Goal: Transaction & Acquisition: Obtain resource

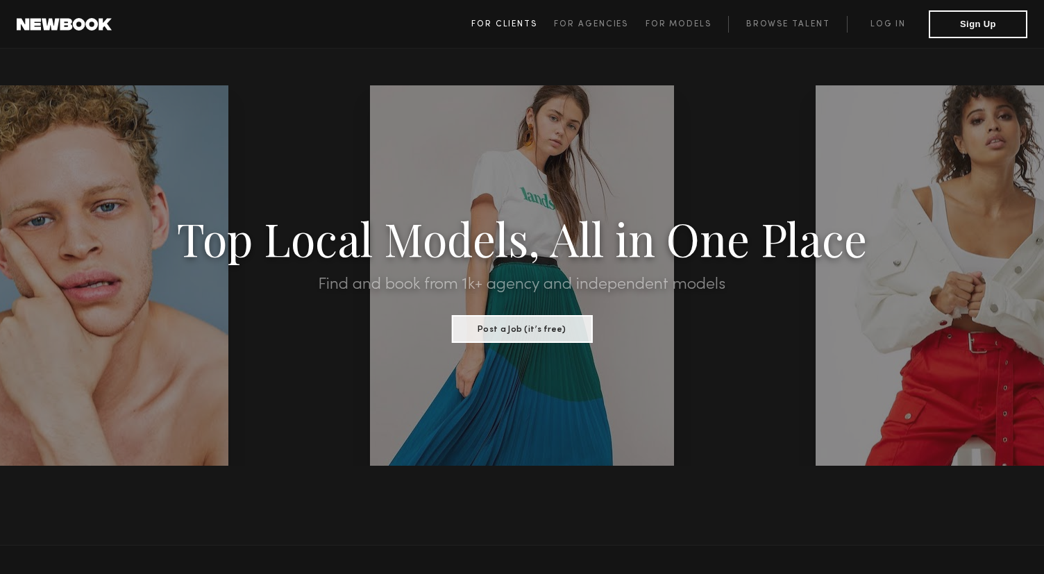
click at [512, 24] on span "For Clients" at bounding box center [504, 24] width 66 height 8
click at [888, 30] on link "Log in" at bounding box center [888, 24] width 82 height 17
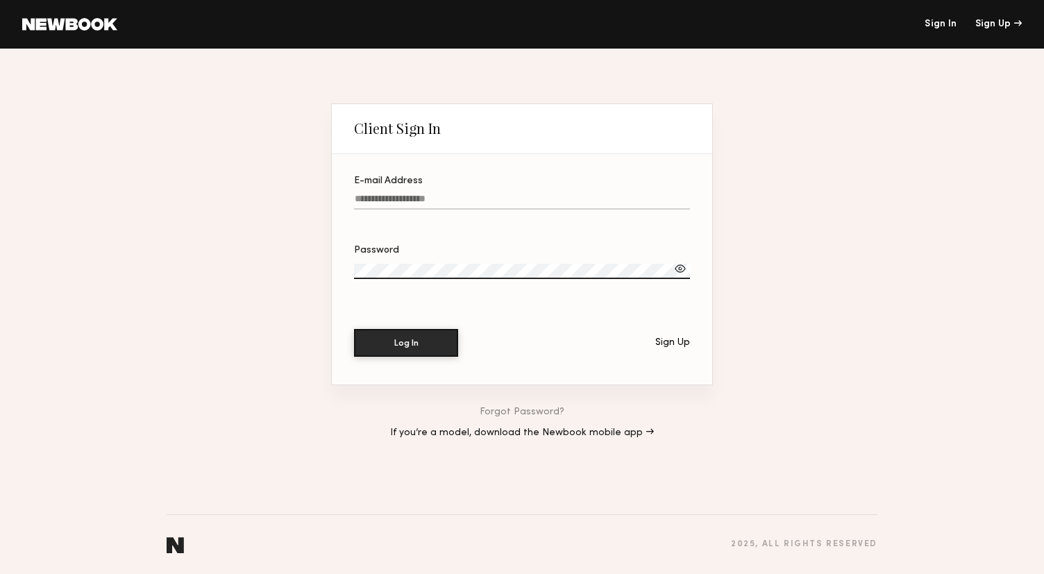
click at [674, 346] on div "Sign Up" at bounding box center [673, 343] width 35 height 10
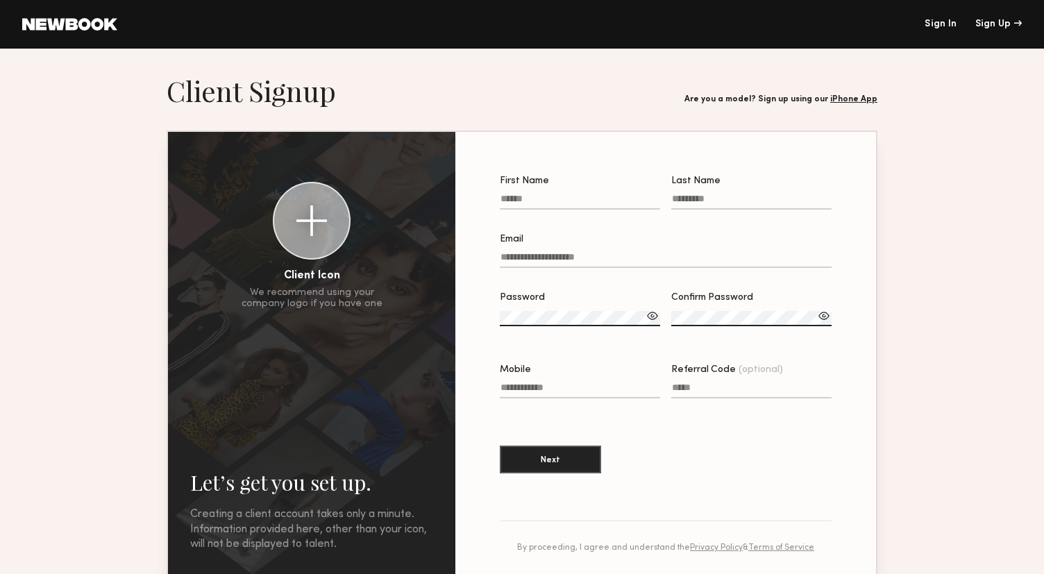
click at [549, 203] on input "First Name" at bounding box center [580, 202] width 160 height 16
type input "**********"
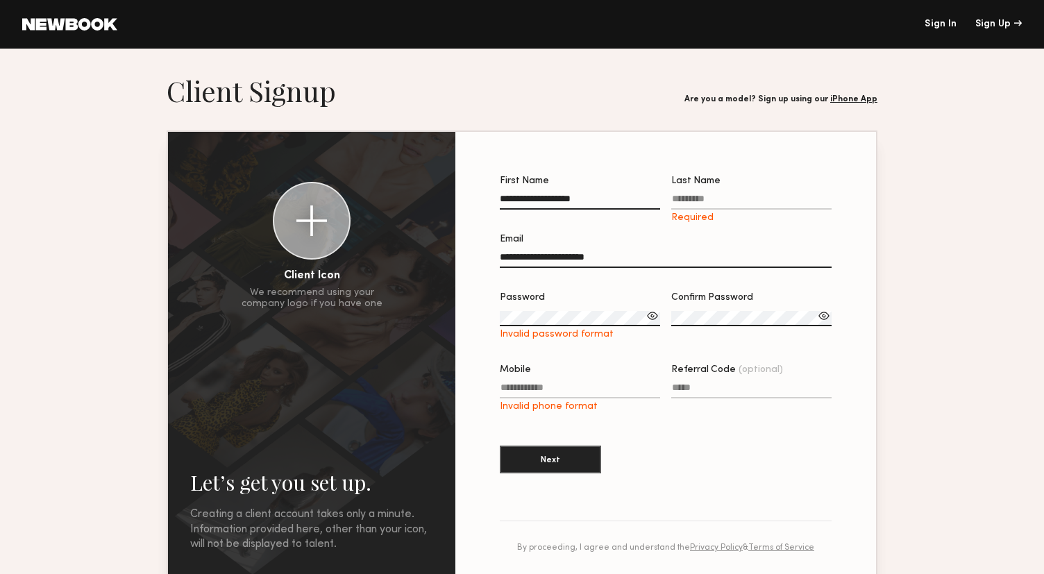
click at [728, 188] on label "Last Name Required" at bounding box center [751, 199] width 160 height 47
click at [728, 194] on input "Last Name Required" at bounding box center [751, 202] width 160 height 16
drag, startPoint x: 592, startPoint y: 199, endPoint x: 536, endPoint y: 200, distance: 56.2
click at [536, 200] on input "**********" at bounding box center [580, 202] width 160 height 16
type input "*******"
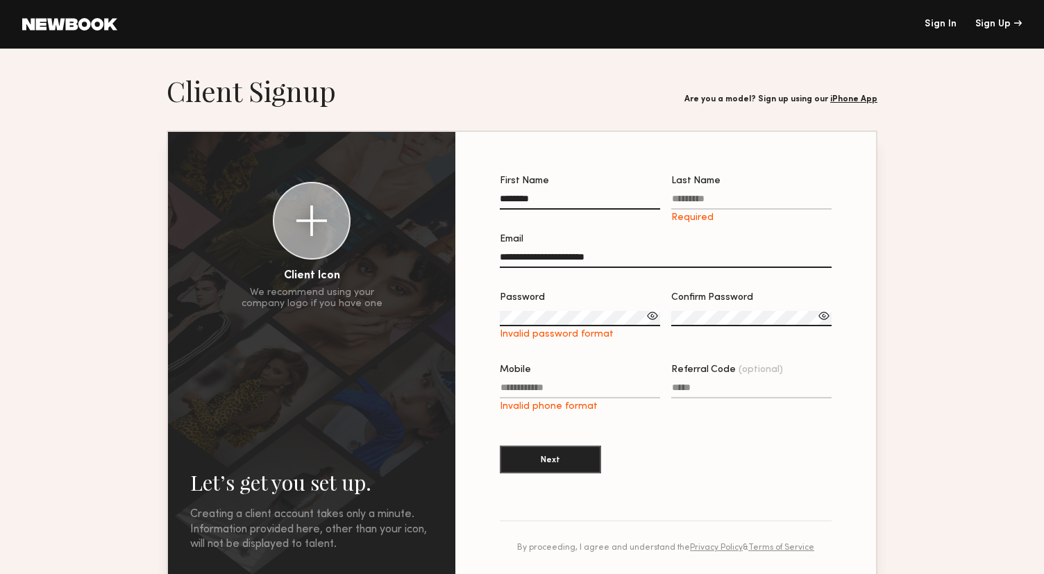
click at [694, 192] on label "Last Name Required" at bounding box center [751, 199] width 160 height 47
click at [694, 194] on input "Last Name Required" at bounding box center [751, 202] width 160 height 16
type input "****"
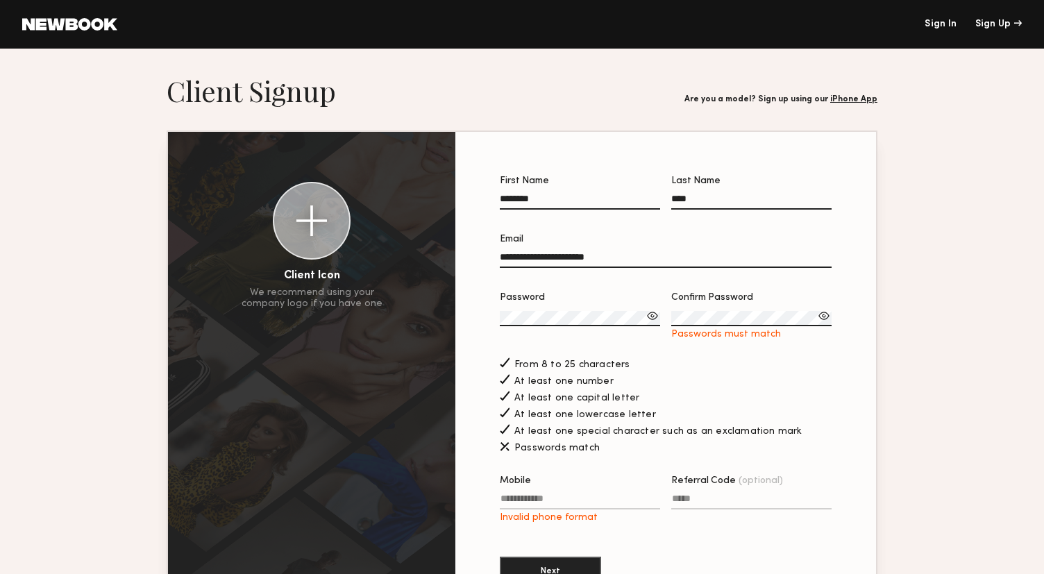
click at [500, 557] on button "Next" at bounding box center [550, 571] width 101 height 28
click at [549, 508] on input "Mobile Invalid phone format" at bounding box center [580, 502] width 160 height 16
type input "**********"
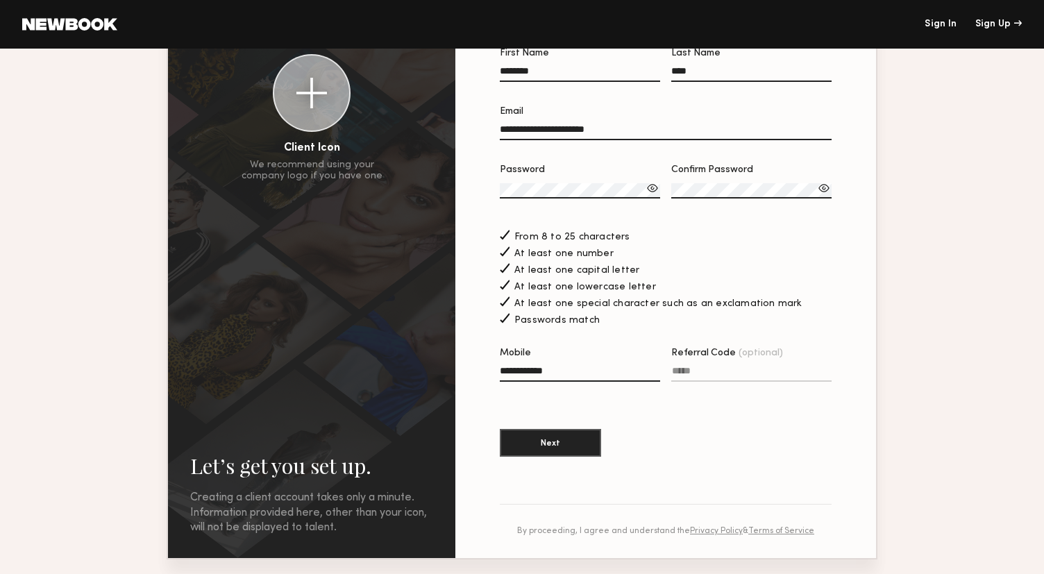
scroll to position [167, 0]
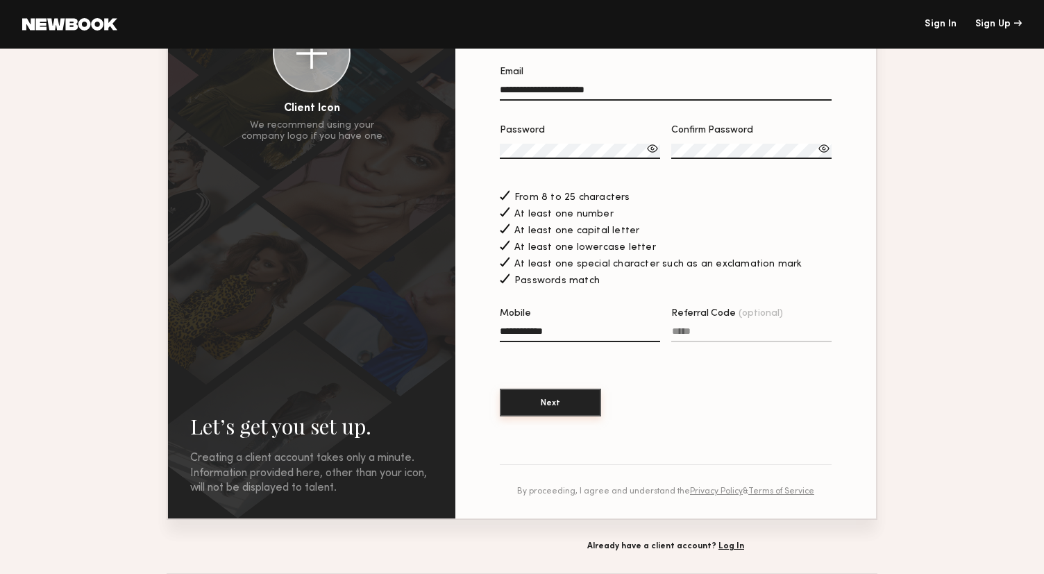
click at [560, 403] on button "Next" at bounding box center [550, 403] width 101 height 28
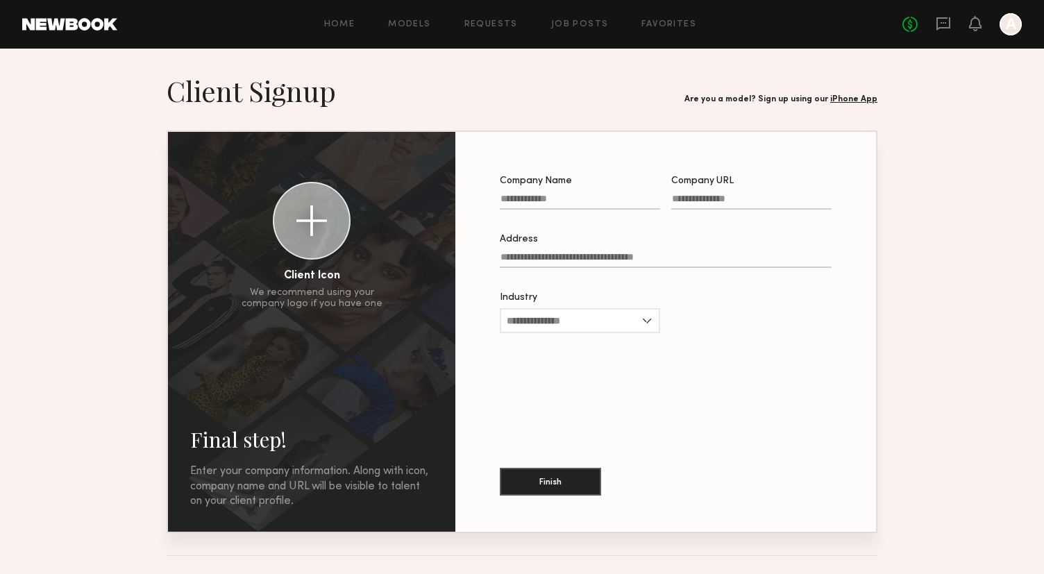
click at [612, 189] on label "Company Name" at bounding box center [580, 199] width 160 height 47
click at [612, 194] on input "Company Name" at bounding box center [580, 202] width 160 height 16
type input "****"
click at [572, 254] on input "Address" at bounding box center [666, 260] width 332 height 16
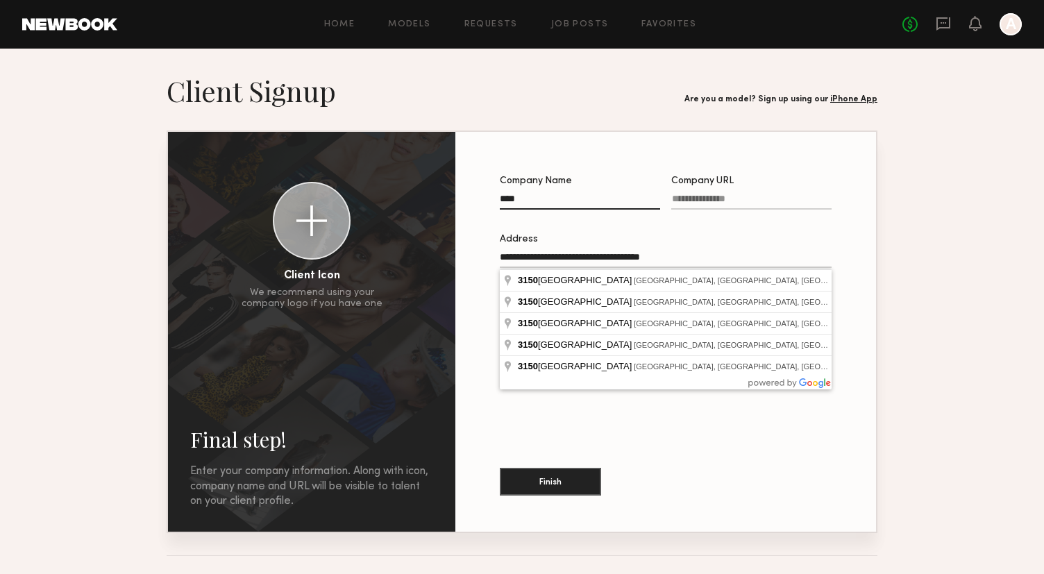
type input "**********"
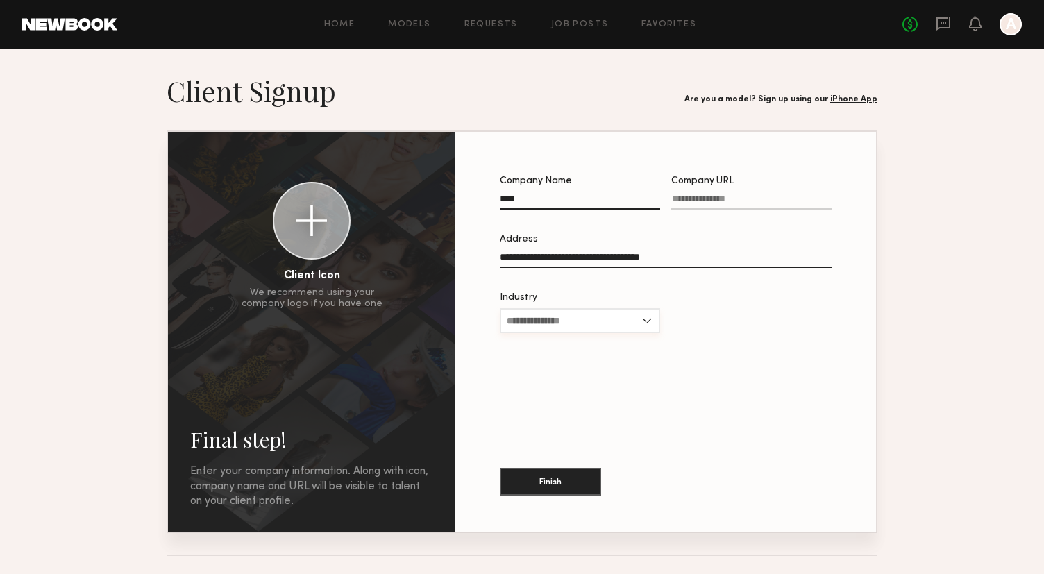
click at [587, 317] on input "Industry" at bounding box center [580, 320] width 160 height 25
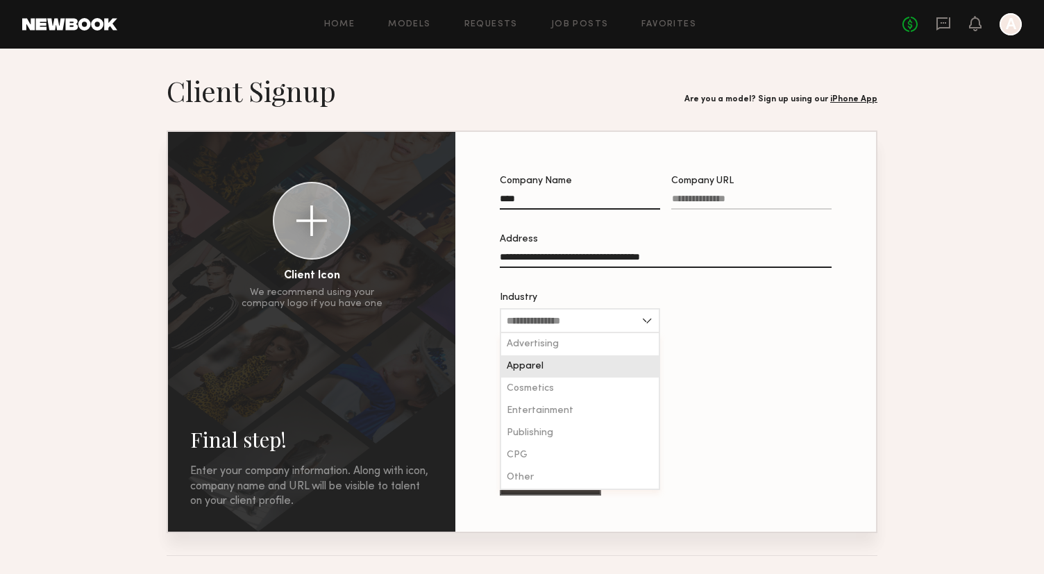
click at [571, 365] on div "Apparel" at bounding box center [580, 367] width 158 height 22
type input "*******"
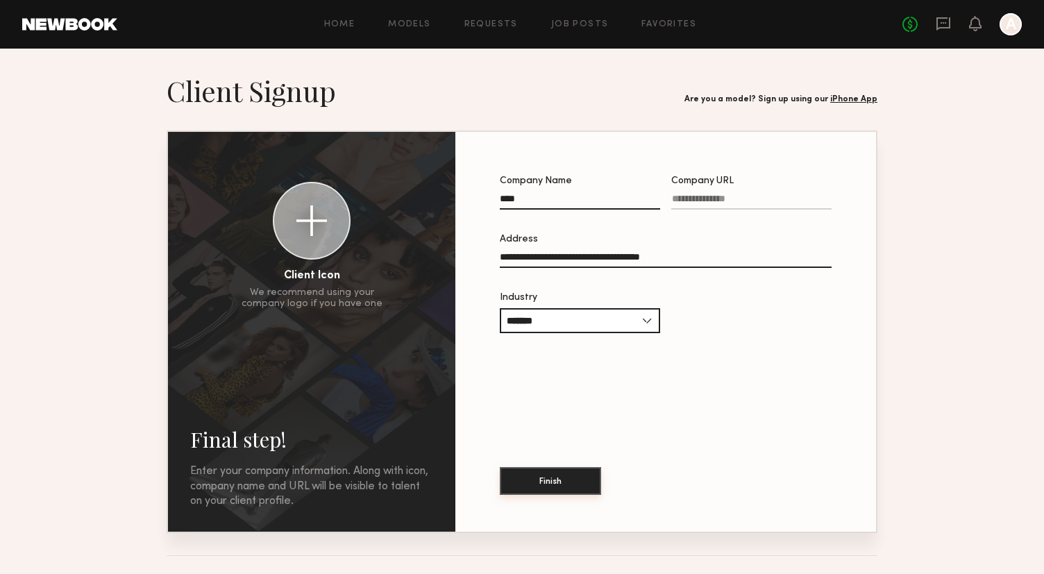
click at [560, 481] on button "Finish" at bounding box center [550, 481] width 101 height 28
click at [691, 201] on input "Company URL Required" at bounding box center [751, 202] width 160 height 16
type input "**********"
click at [567, 481] on button "Finish" at bounding box center [550, 481] width 101 height 28
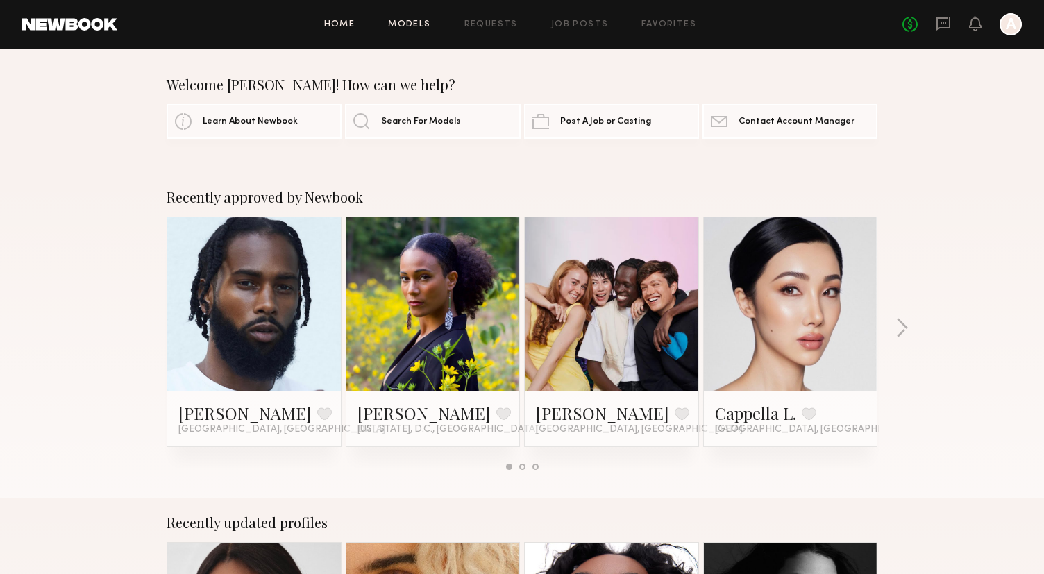
click at [415, 23] on link "Models" at bounding box center [409, 24] width 42 height 9
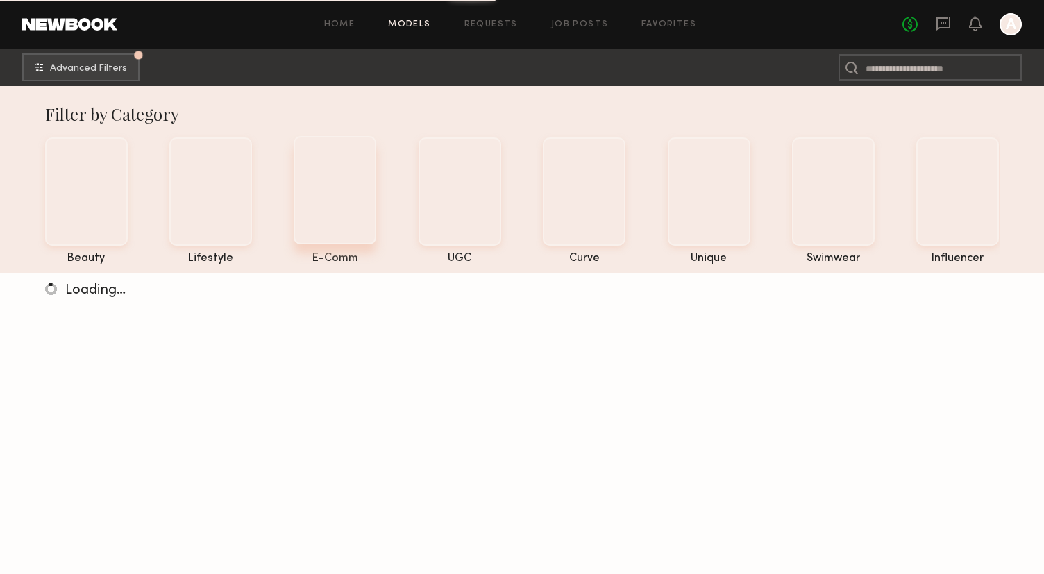
click at [362, 187] on div at bounding box center [335, 190] width 83 height 108
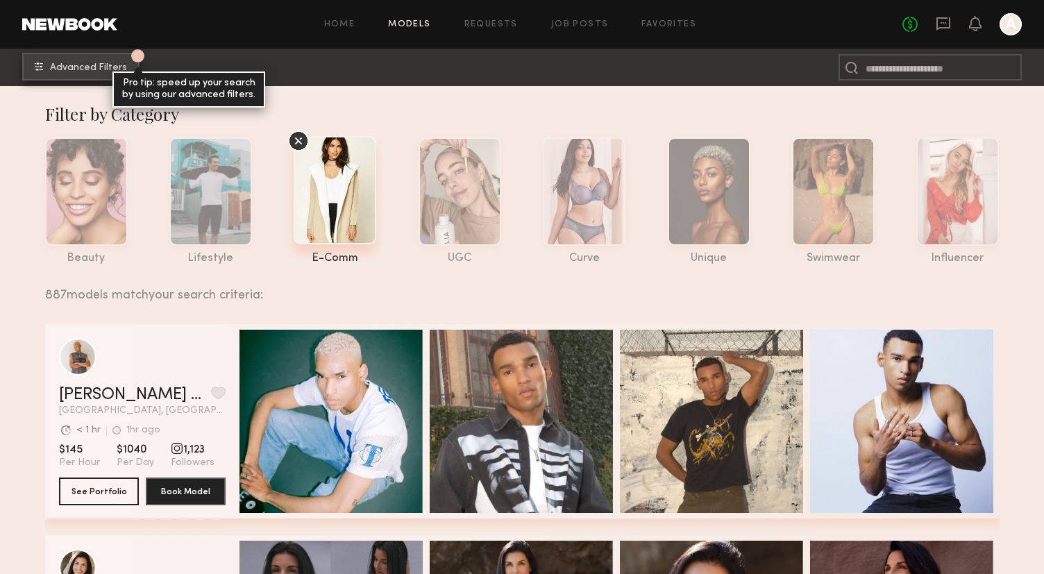
click at [99, 64] on span "Advanced Filters" at bounding box center [88, 68] width 77 height 10
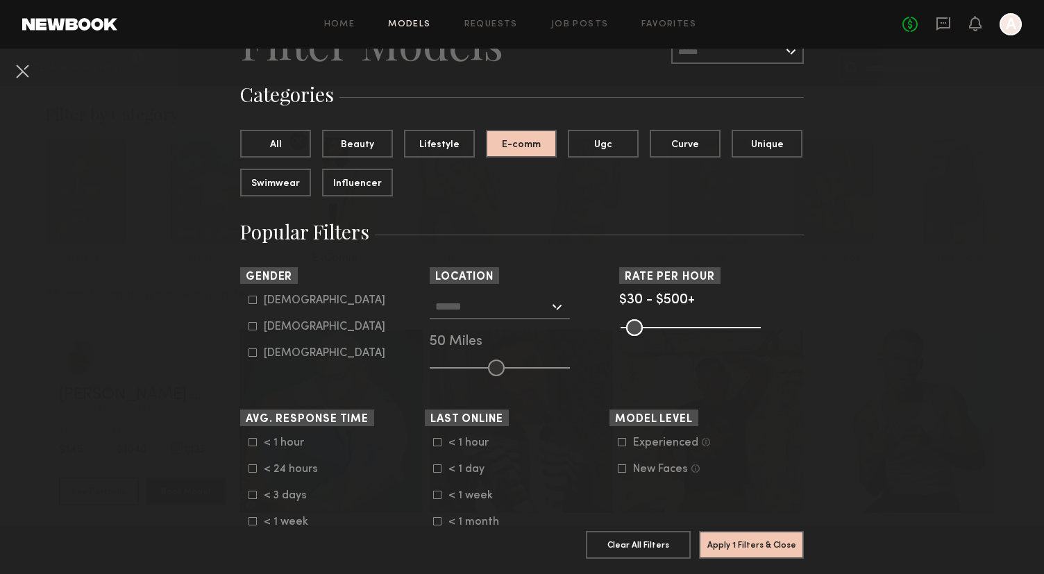
scroll to position [80, 0]
click at [254, 303] on icon at bounding box center [253, 299] width 8 height 8
type input "*"
click at [516, 312] on input "text" at bounding box center [492, 305] width 114 height 24
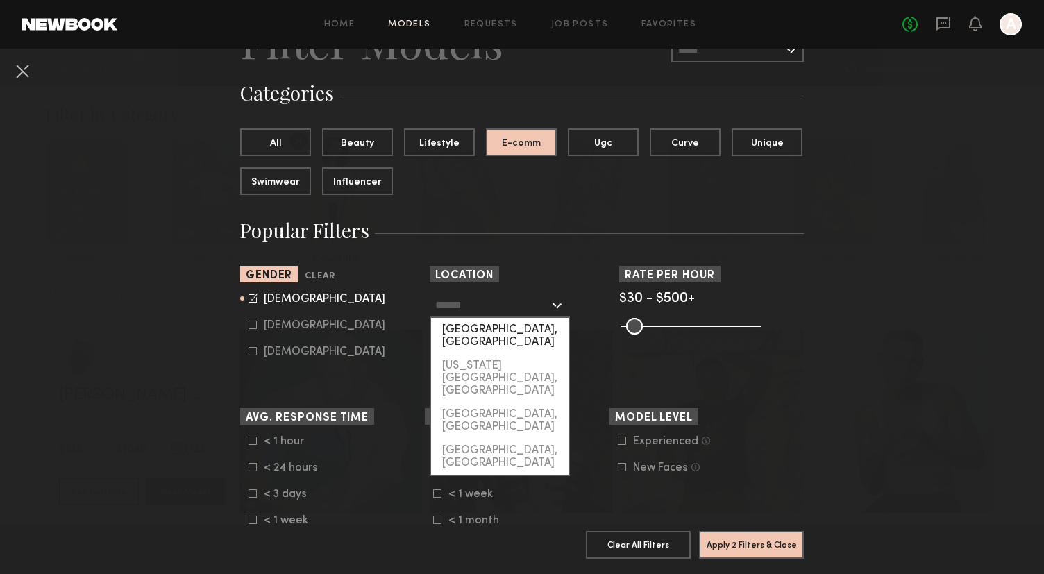
click at [517, 333] on div "[GEOGRAPHIC_DATA], [GEOGRAPHIC_DATA]" at bounding box center [499, 336] width 137 height 36
type input "**********"
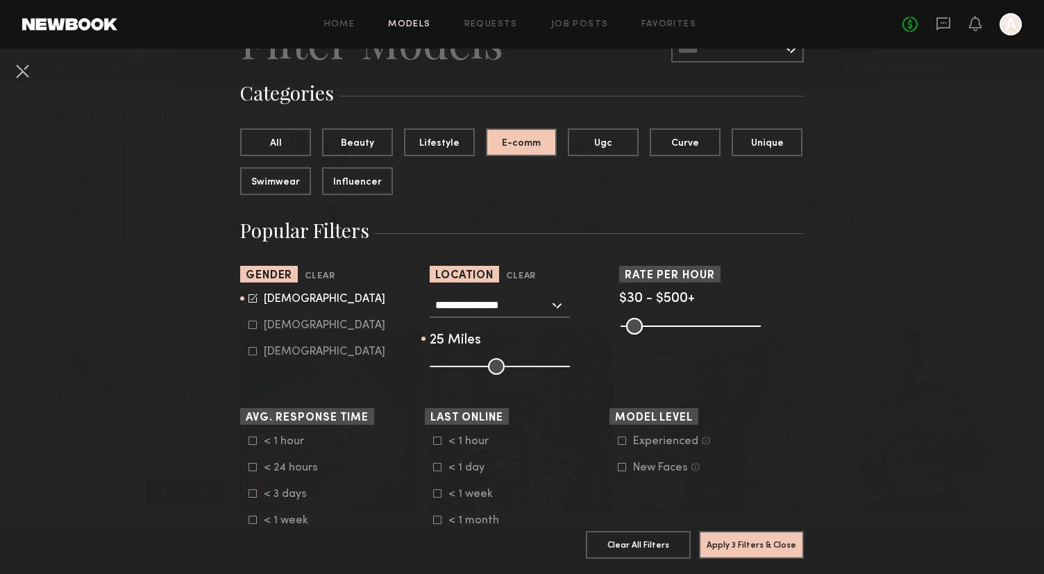
drag, startPoint x: 500, startPoint y: 366, endPoint x: 466, endPoint y: 367, distance: 34.1
type input "**"
click at [466, 367] on input "range" at bounding box center [500, 366] width 140 height 17
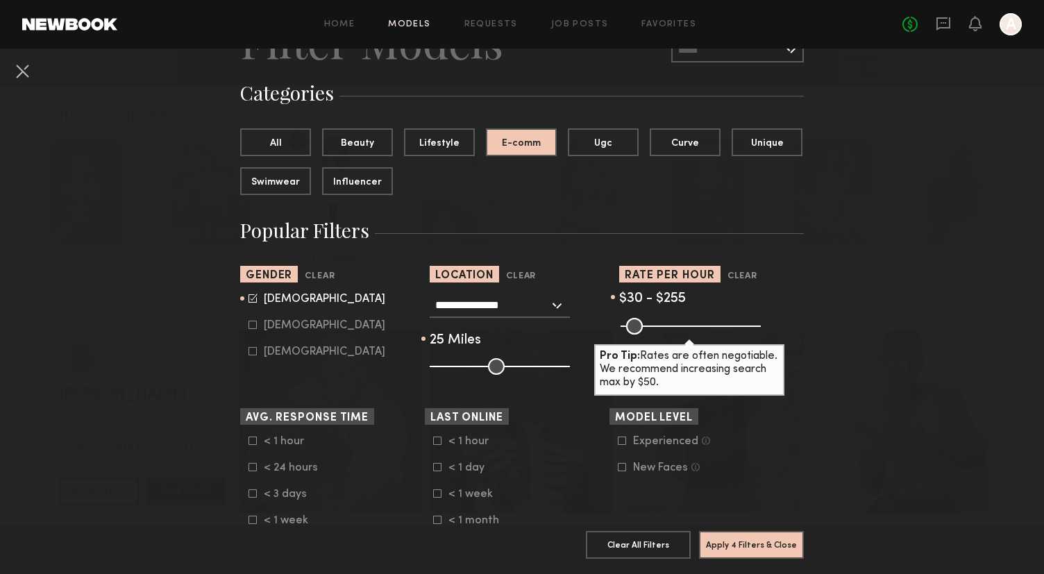
drag, startPoint x: 749, startPoint y: 329, endPoint x: 688, endPoint y: 327, distance: 60.4
type input "***"
click at [688, 327] on input "range" at bounding box center [691, 326] width 140 height 17
click at [786, 327] on div "Pro Tip: Rates are often negotiable. We recommend increasing search max by $50." at bounding box center [711, 325] width 185 height 17
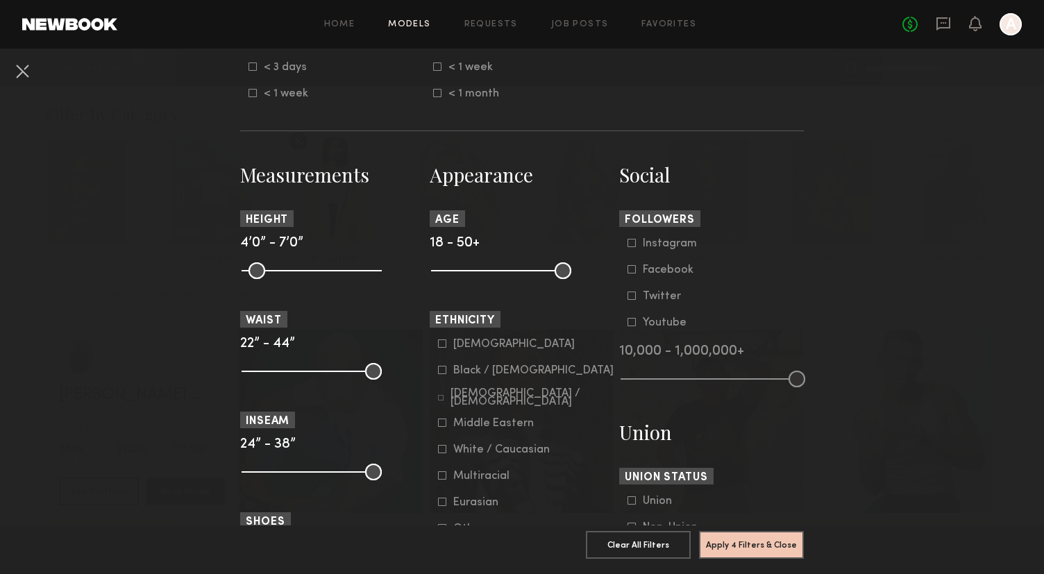
scroll to position [508, 0]
drag, startPoint x: 562, startPoint y: 269, endPoint x: 496, endPoint y: 273, distance: 66.1
type input "**"
click at [496, 273] on input "range" at bounding box center [501, 269] width 140 height 17
drag, startPoint x: 442, startPoint y: 273, endPoint x: 463, endPoint y: 273, distance: 21.5
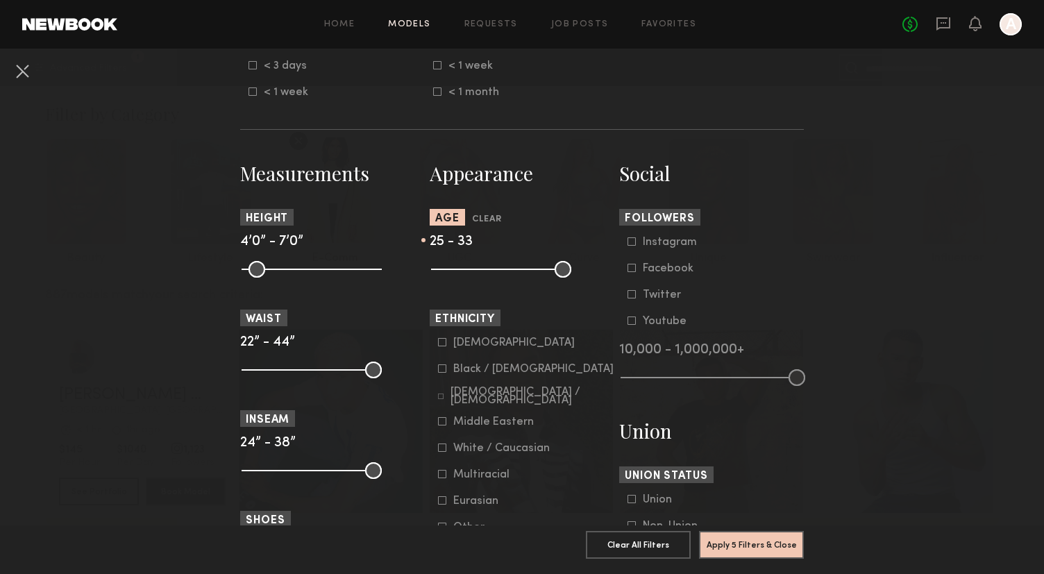
type input "**"
click at [464, 274] on input "range" at bounding box center [501, 269] width 140 height 17
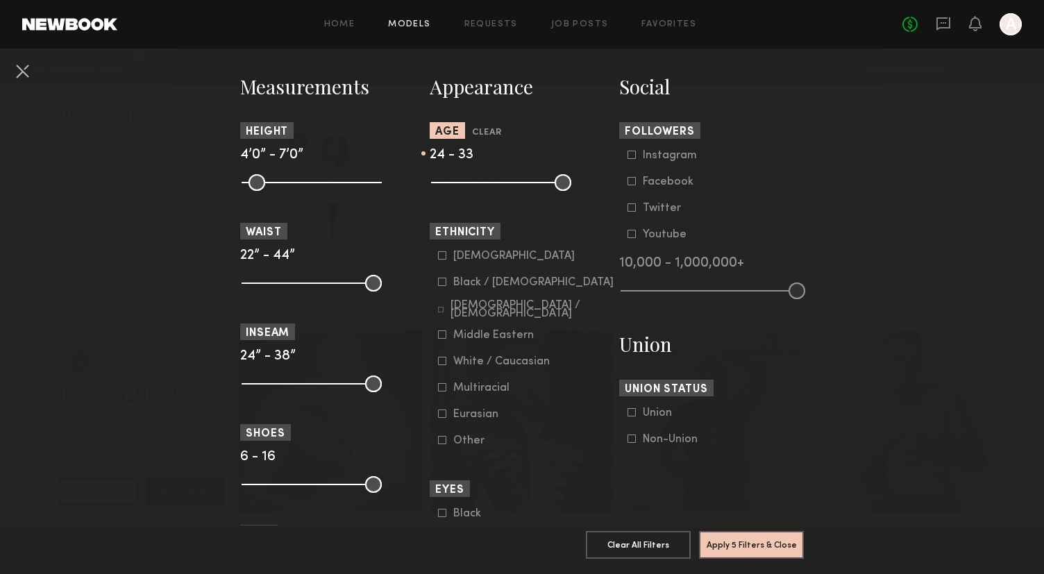
scroll to position [600, 0]
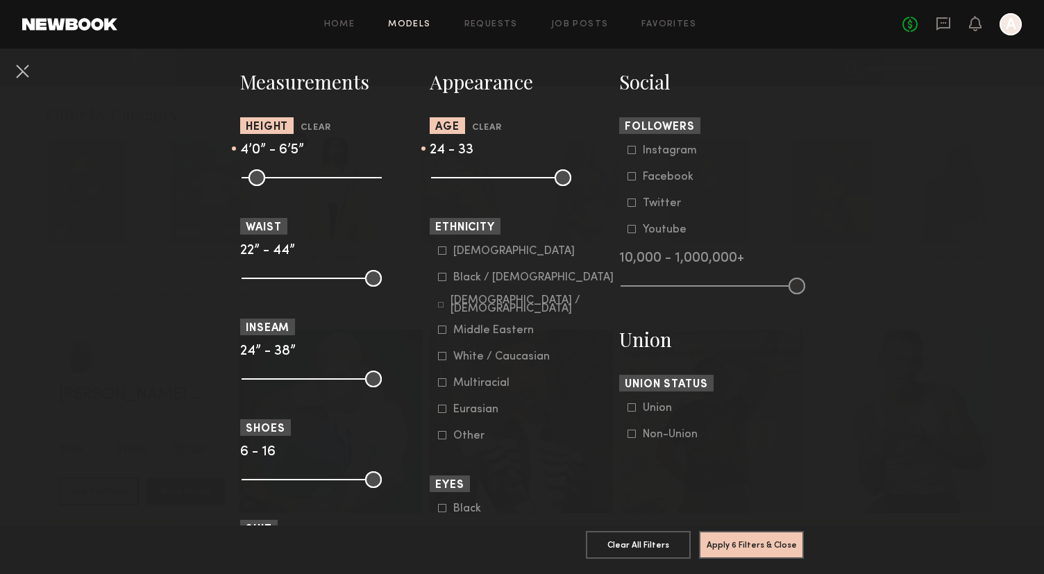
drag, startPoint x: 369, startPoint y: 176, endPoint x: 347, endPoint y: 176, distance: 21.5
type input "**"
click at [347, 176] on input "range" at bounding box center [312, 177] width 140 height 17
drag, startPoint x: 248, startPoint y: 176, endPoint x: 325, endPoint y: 176, distance: 77.1
type input "**"
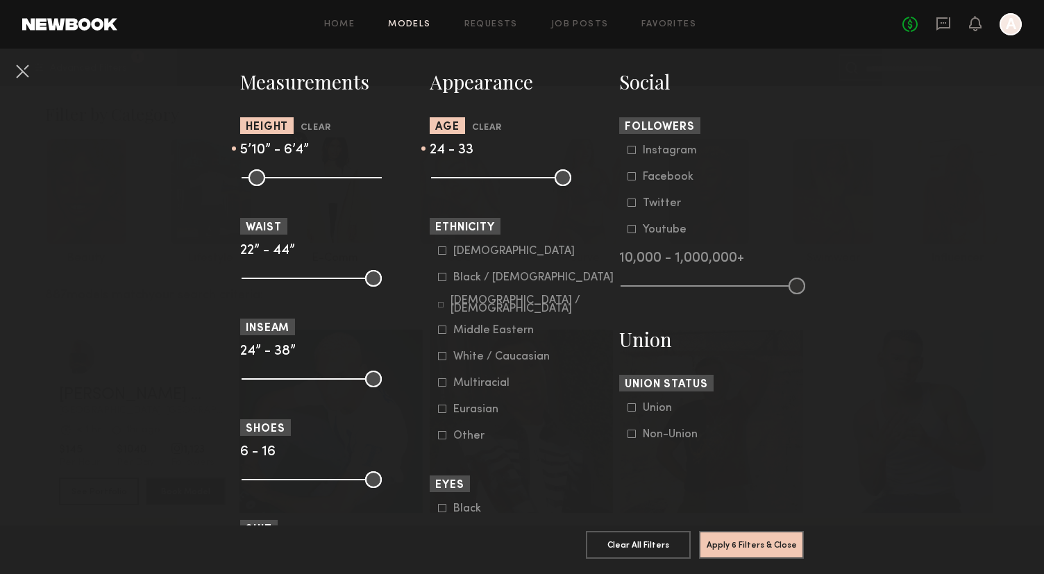
click at [325, 176] on input "range" at bounding box center [312, 177] width 140 height 17
click at [350, 178] on input "range" at bounding box center [312, 177] width 140 height 17
drag, startPoint x: 352, startPoint y: 178, endPoint x: 344, endPoint y: 178, distance: 8.3
type input "**"
click at [344, 178] on input "range" at bounding box center [312, 177] width 140 height 17
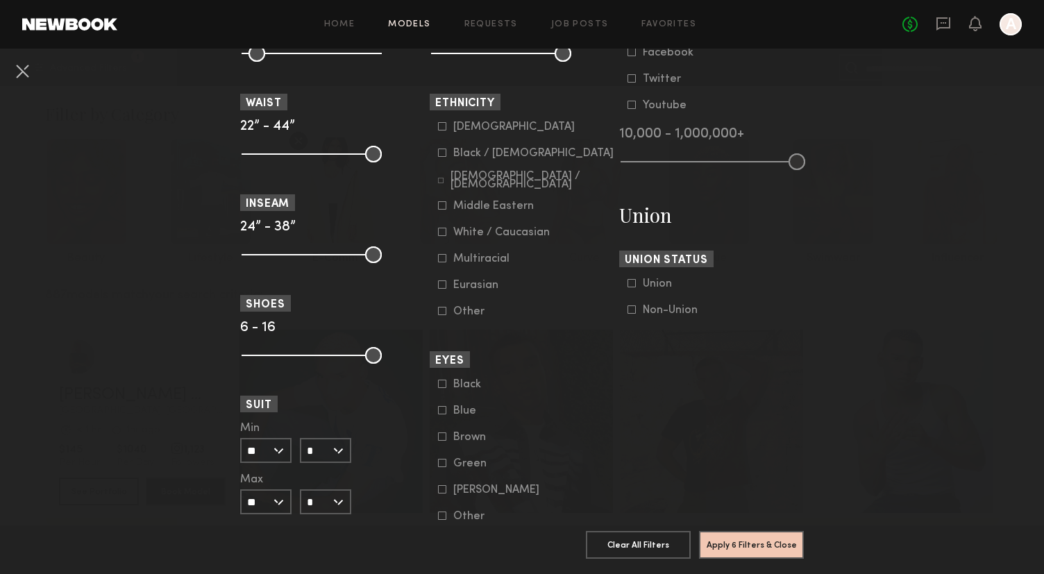
scroll to position [728, 0]
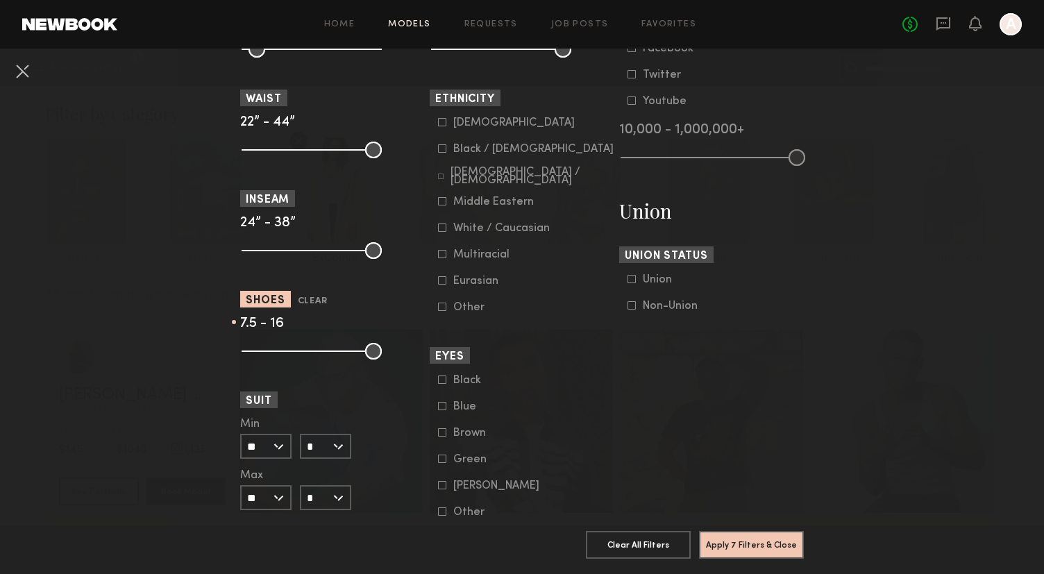
type input "*"
drag, startPoint x: 249, startPoint y: 351, endPoint x: 236, endPoint y: 347, distance: 13.2
click at [242, 347] on input "range" at bounding box center [312, 351] width 140 height 17
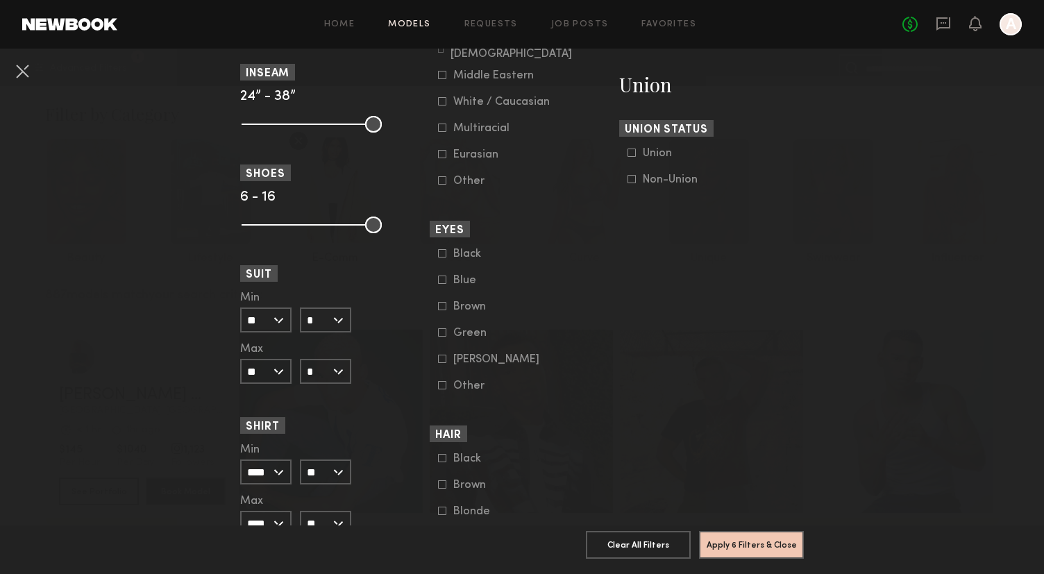
scroll to position [844, 0]
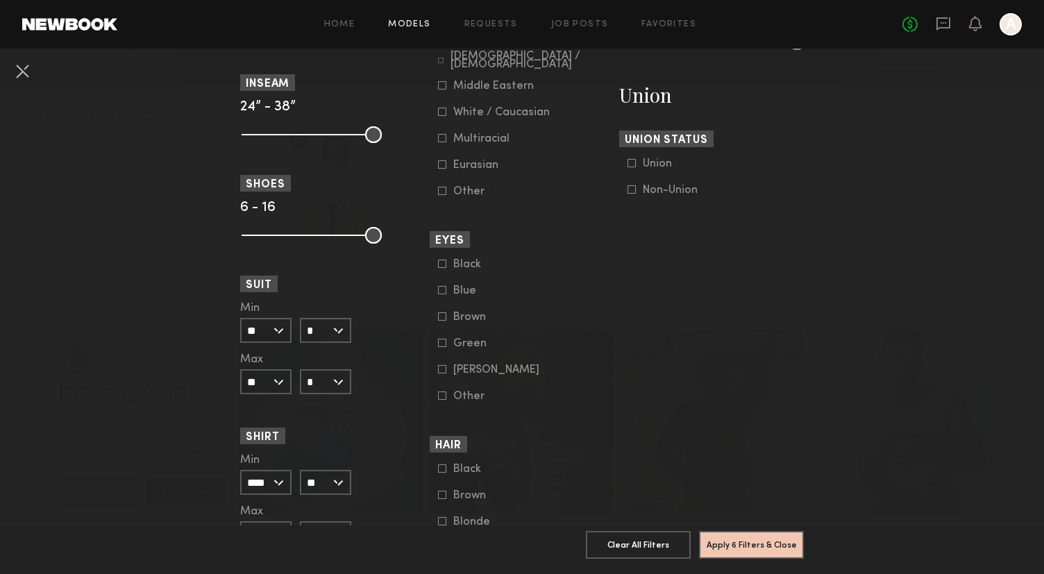
click at [281, 384] on input "**" at bounding box center [265, 381] width 51 height 25
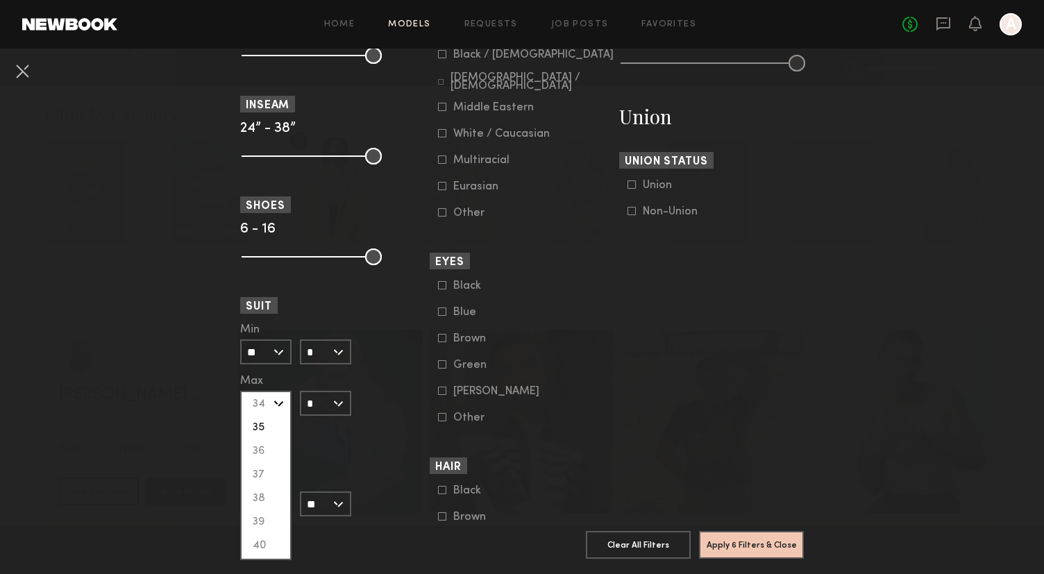
scroll to position [857, 0]
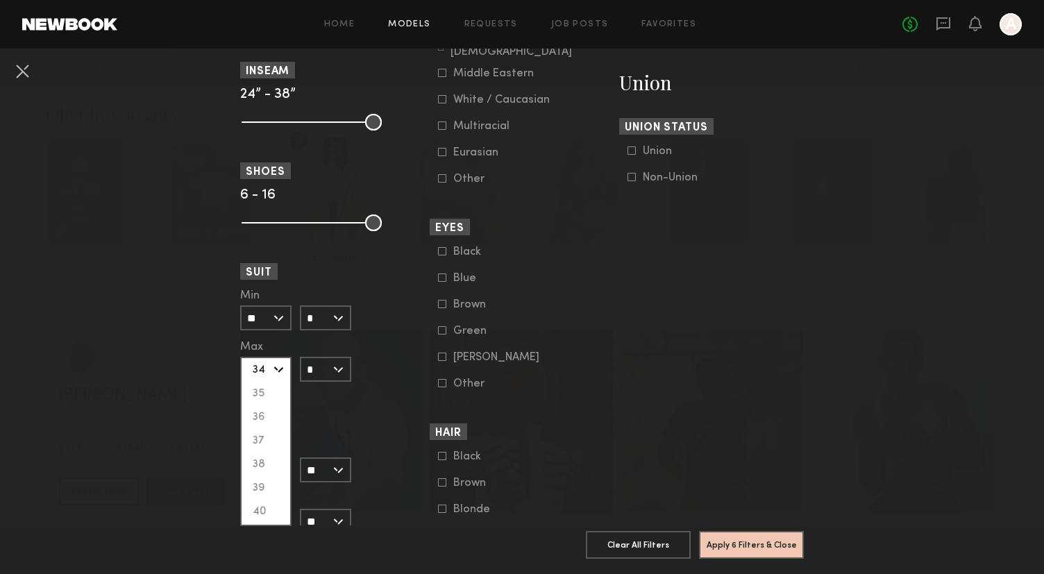
click at [259, 371] on div "34" at bounding box center [266, 370] width 49 height 24
type input "**"
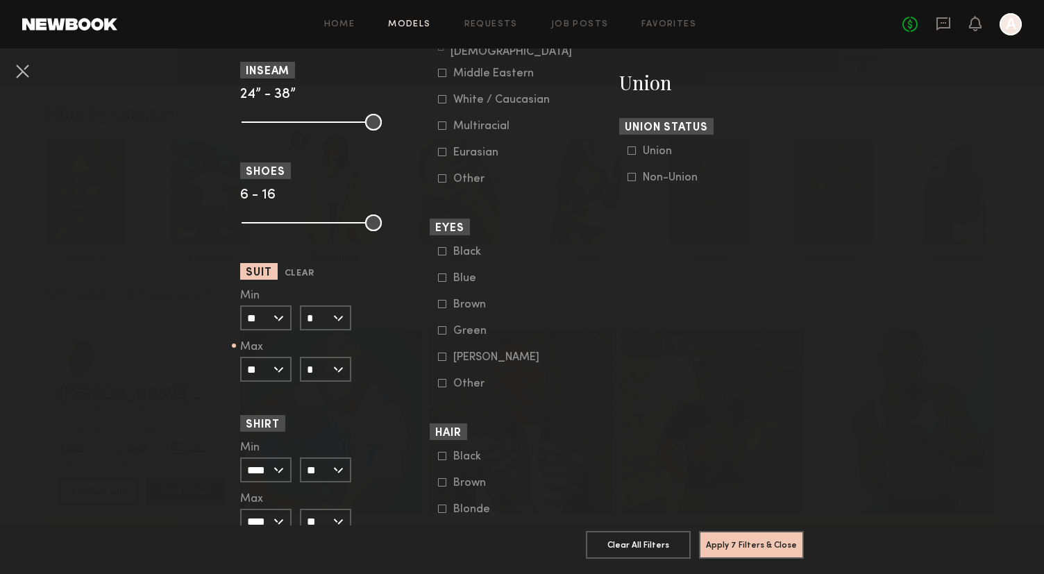
click at [323, 378] on input "*" at bounding box center [325, 369] width 51 height 25
click at [317, 410] on div "L" at bounding box center [325, 418] width 49 height 24
click at [281, 317] on input "**" at bounding box center [265, 318] width 51 height 25
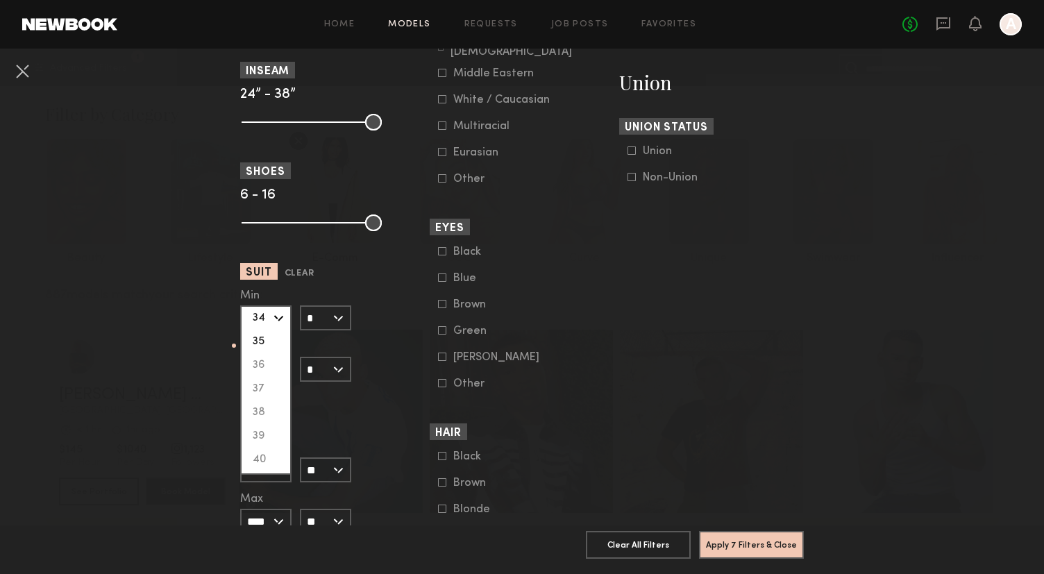
scroll to position [0, 0]
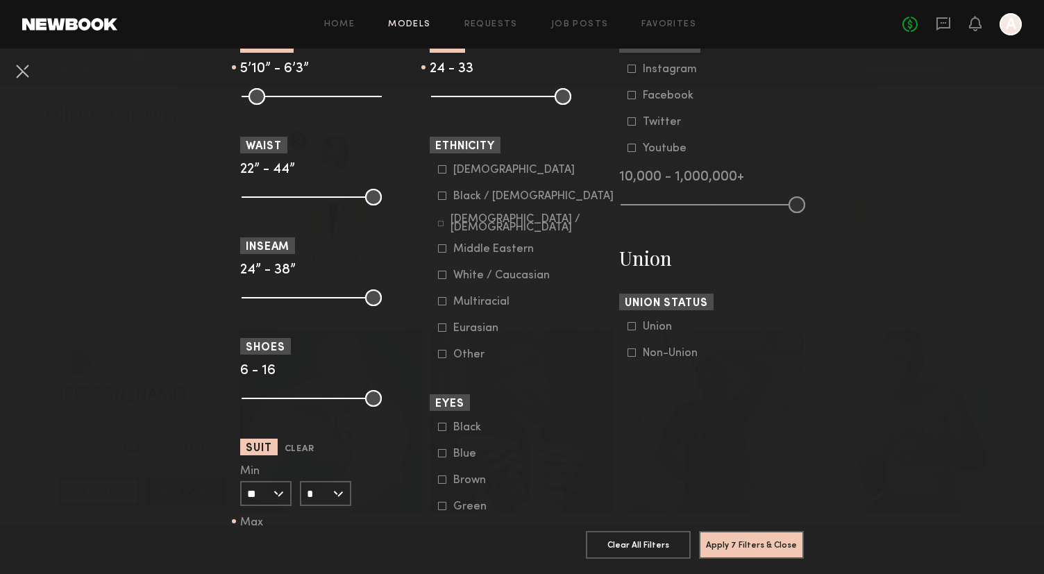
scroll to position [683, 0]
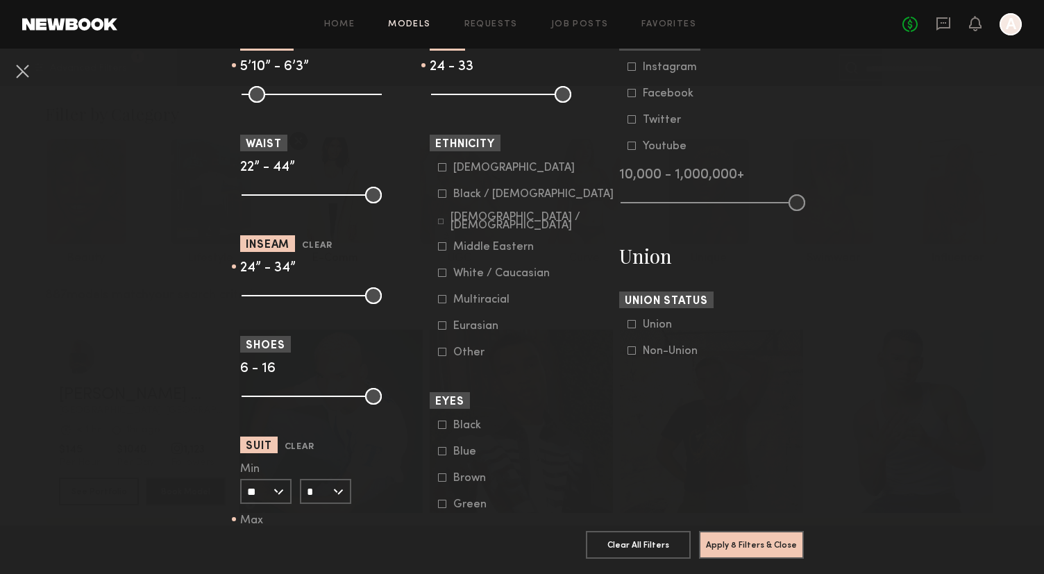
drag, startPoint x: 374, startPoint y: 299, endPoint x: 342, endPoint y: 297, distance: 32.0
type input "**"
click at [342, 297] on input "range" at bounding box center [312, 295] width 140 height 17
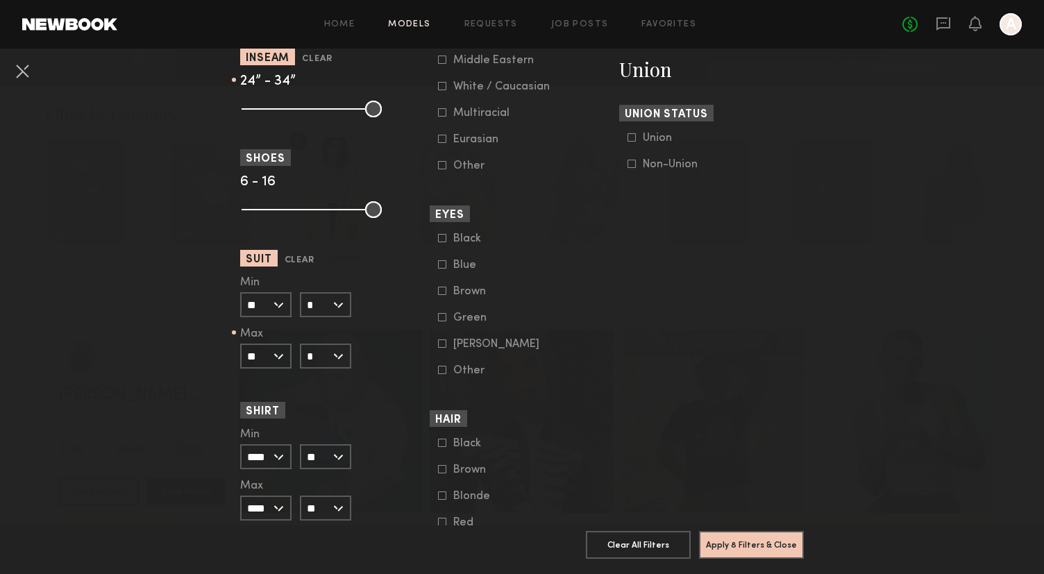
scroll to position [1005, 0]
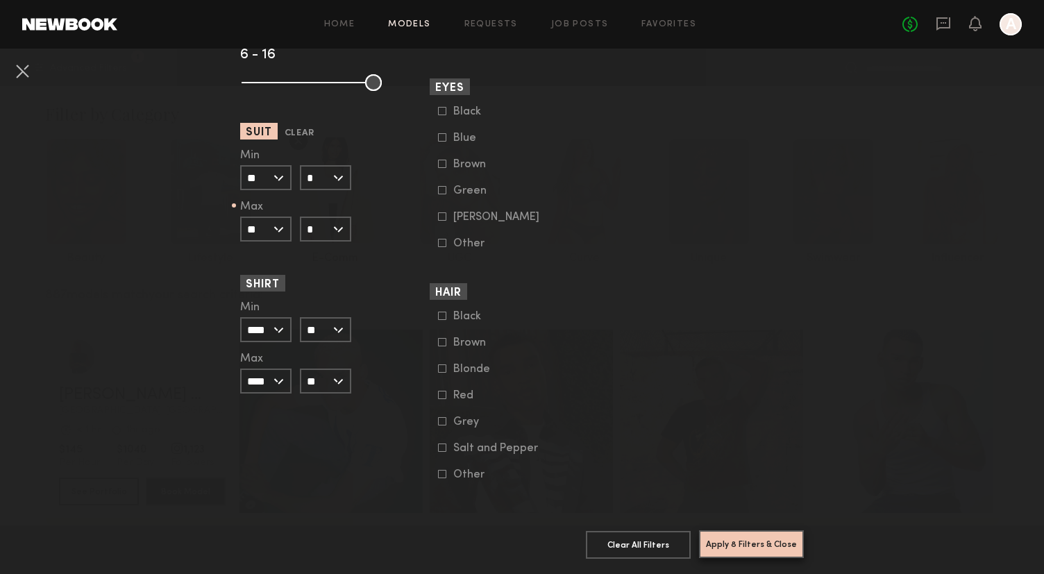
click at [760, 549] on button "Apply 8 Filters & Close" at bounding box center [751, 545] width 105 height 28
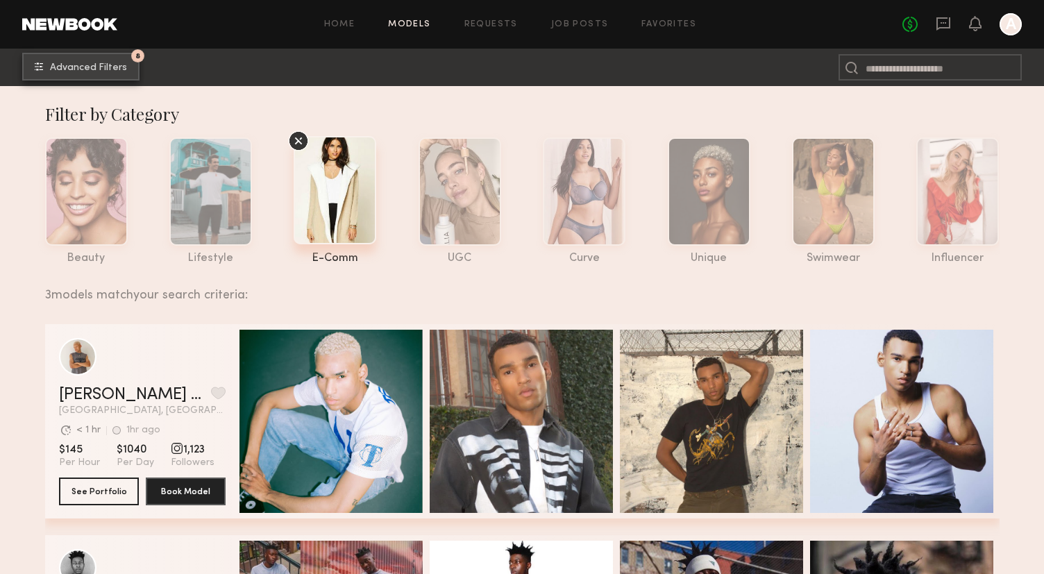
click at [102, 72] on span "Advanced Filters" at bounding box center [88, 68] width 77 height 10
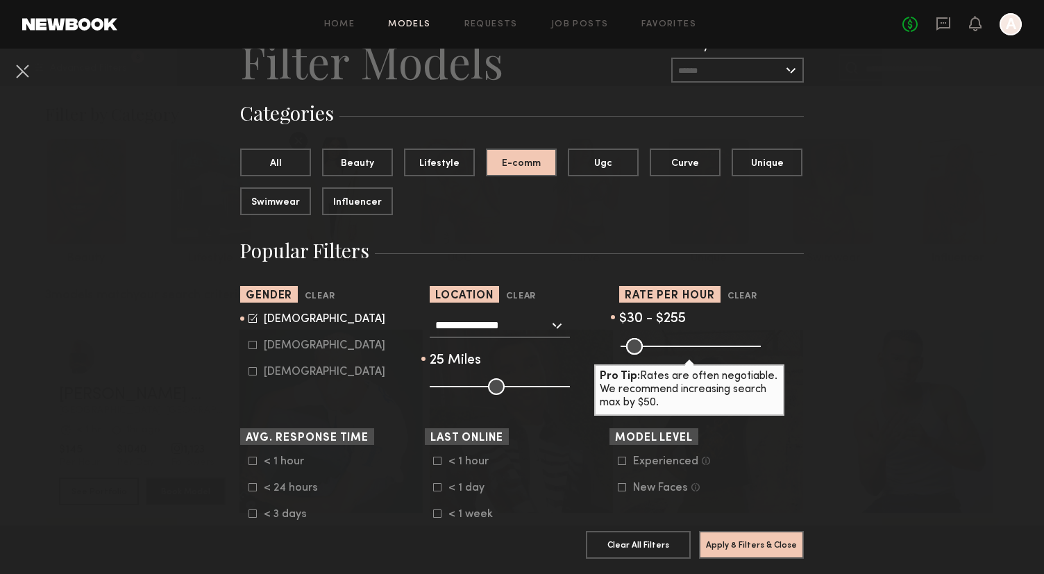
scroll to position [72, 0]
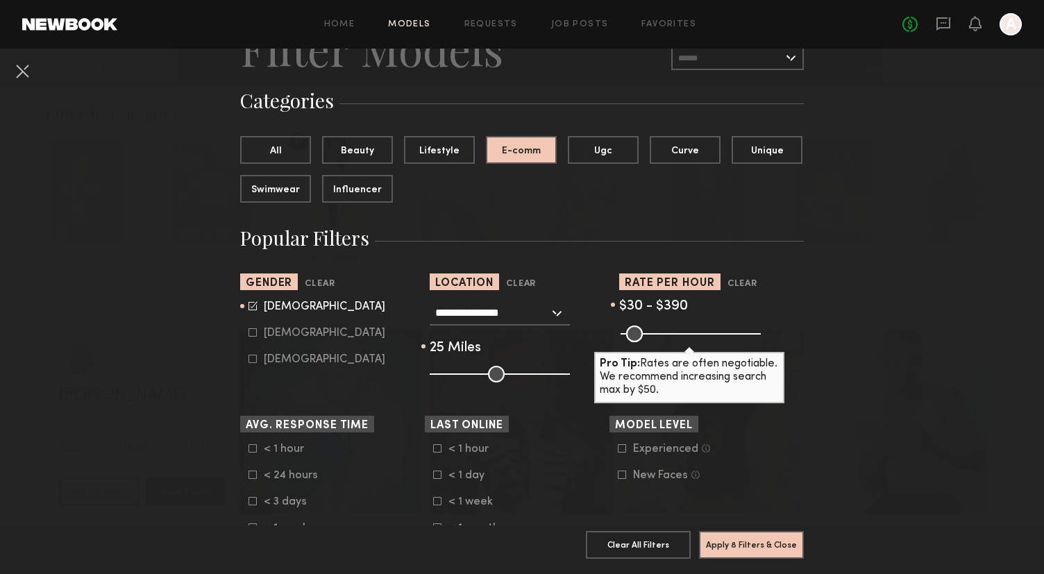
drag, startPoint x: 693, startPoint y: 338, endPoint x: 724, endPoint y: 339, distance: 30.6
type input "***"
click at [724, 339] on input "range" at bounding box center [691, 334] width 140 height 17
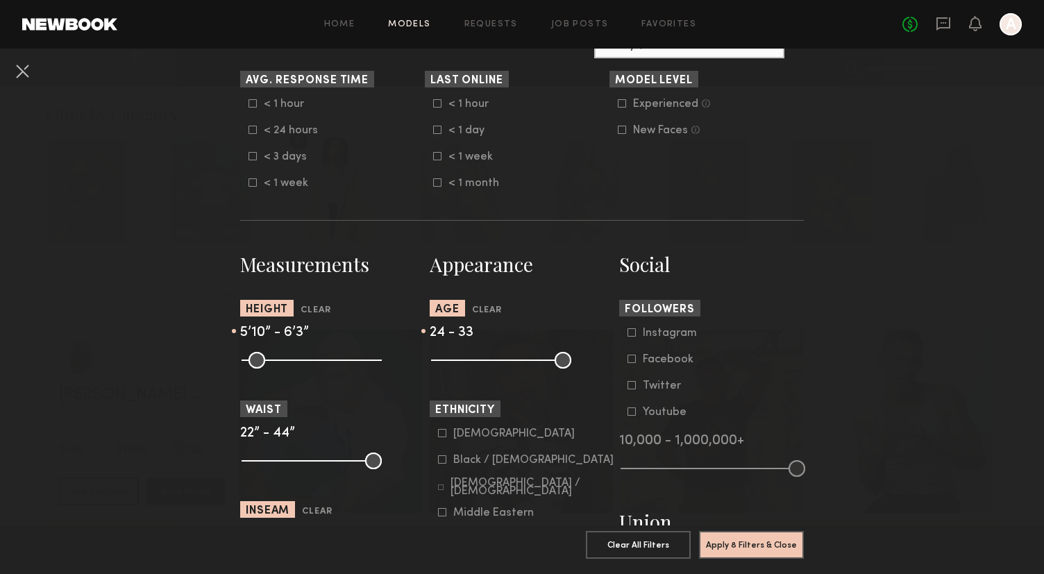
scroll to position [424, 0]
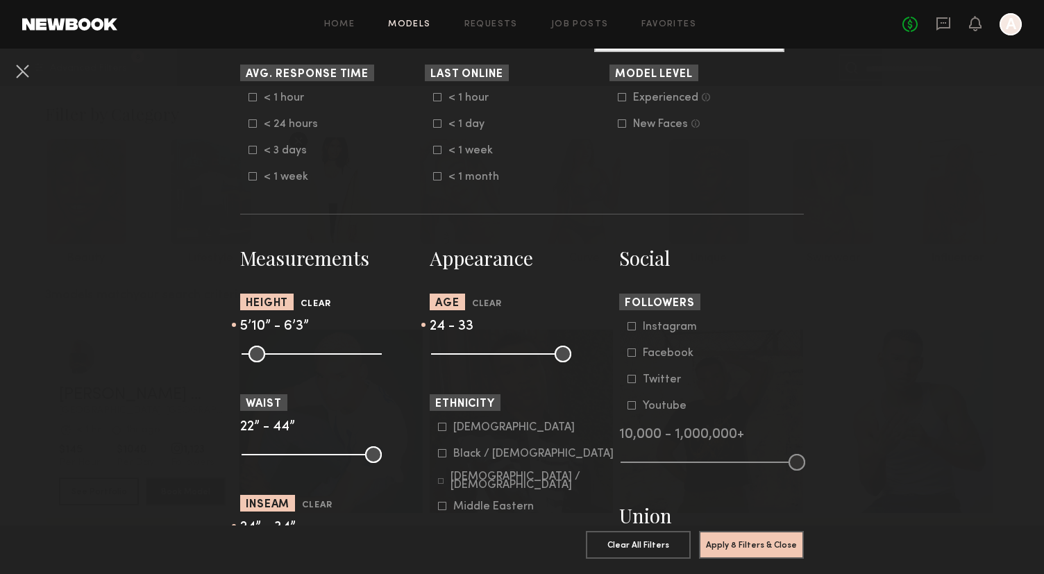
click at [322, 303] on button "Clear" at bounding box center [316, 305] width 30 height 16
type input "**"
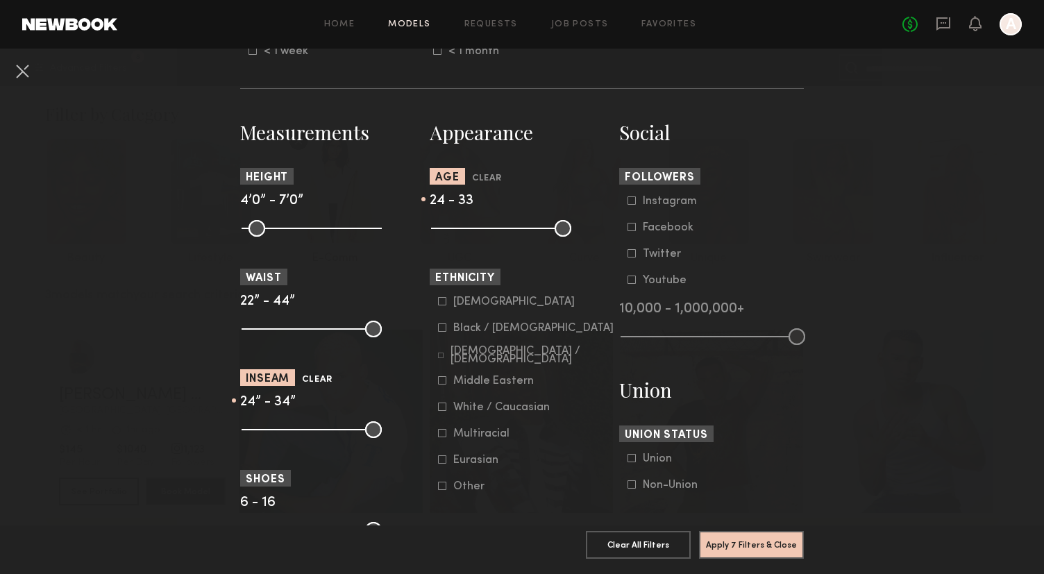
click at [320, 379] on button "Clear" at bounding box center [317, 380] width 30 height 16
type input "**"
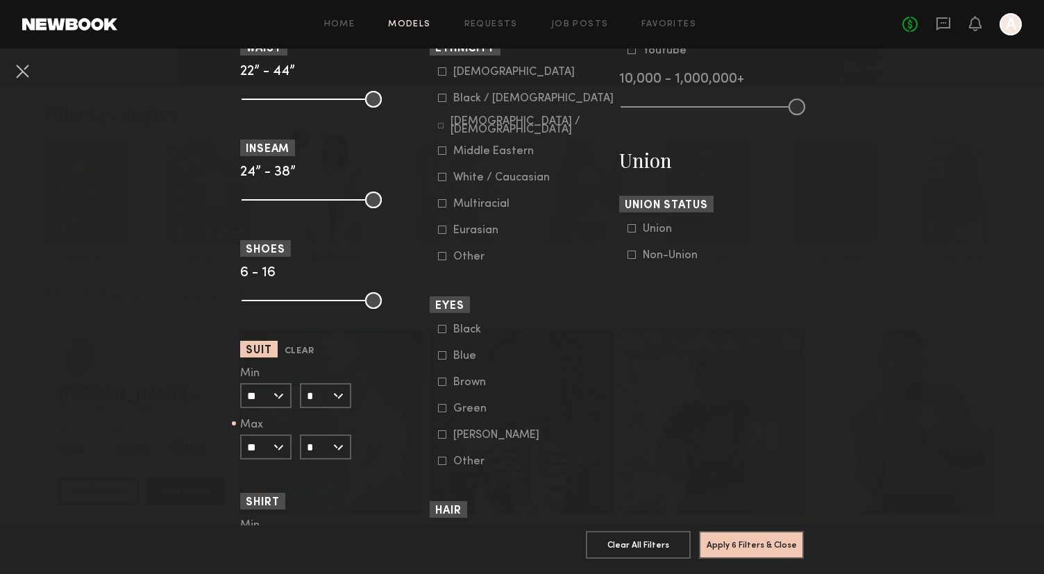
scroll to position [780, 0]
click at [300, 346] on button "Clear" at bounding box center [300, 350] width 30 height 16
type input "**"
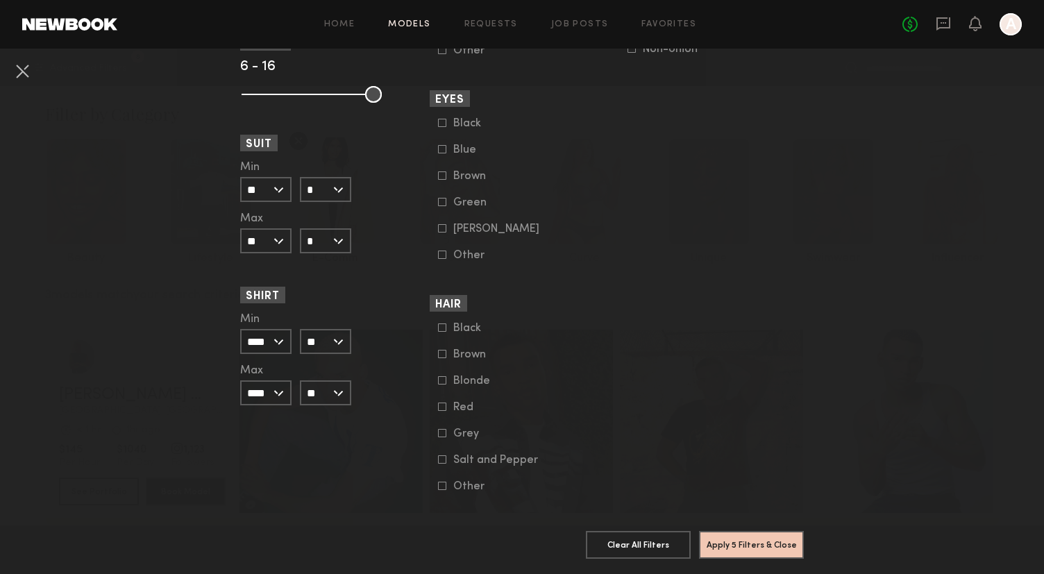
scroll to position [1004, 0]
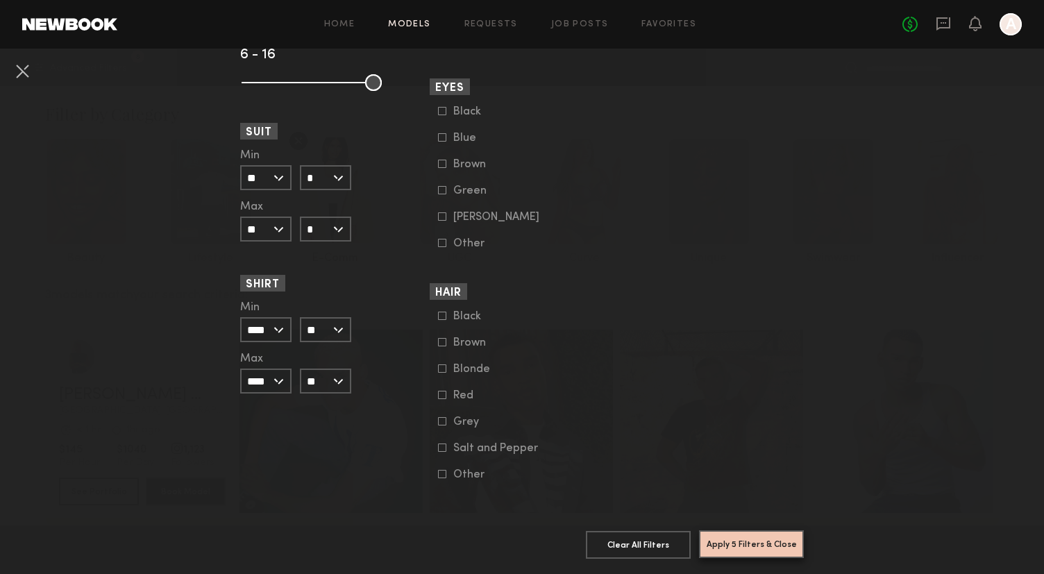
click at [759, 544] on button "Apply 5 Filters & Close" at bounding box center [751, 545] width 105 height 28
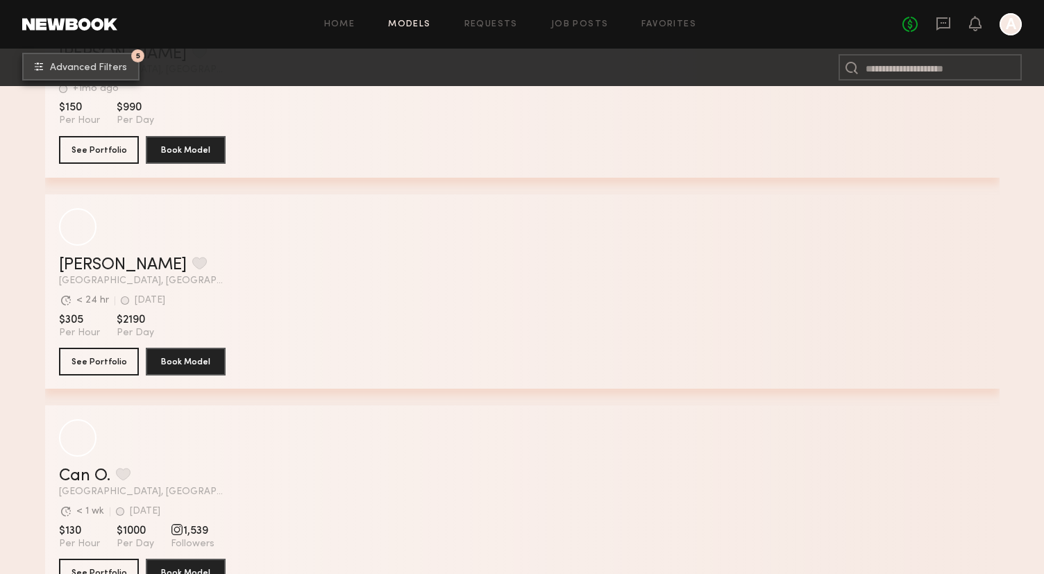
scroll to position [556, 0]
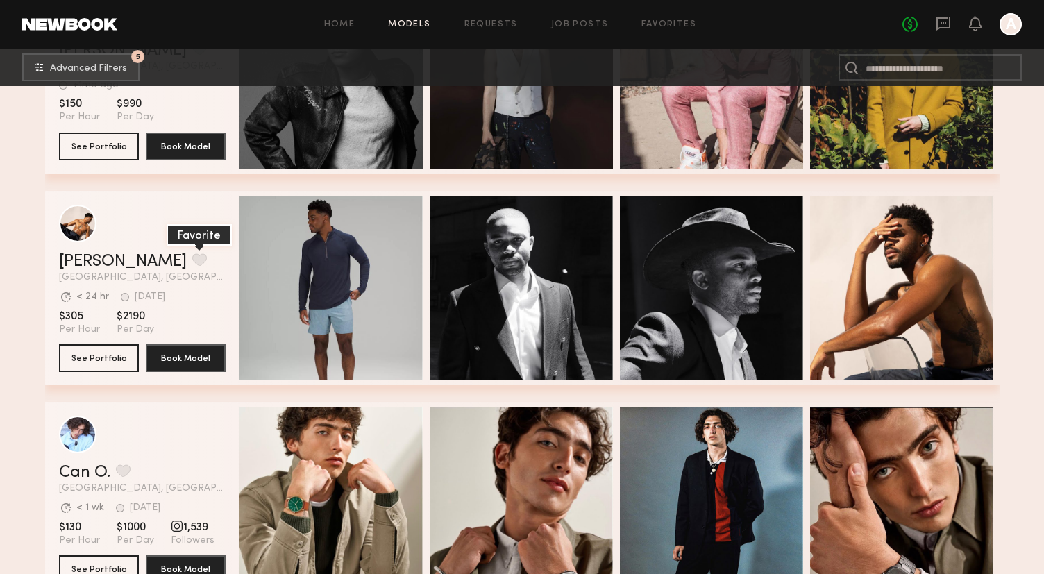
click at [192, 256] on button "grid" at bounding box center [199, 259] width 15 height 12
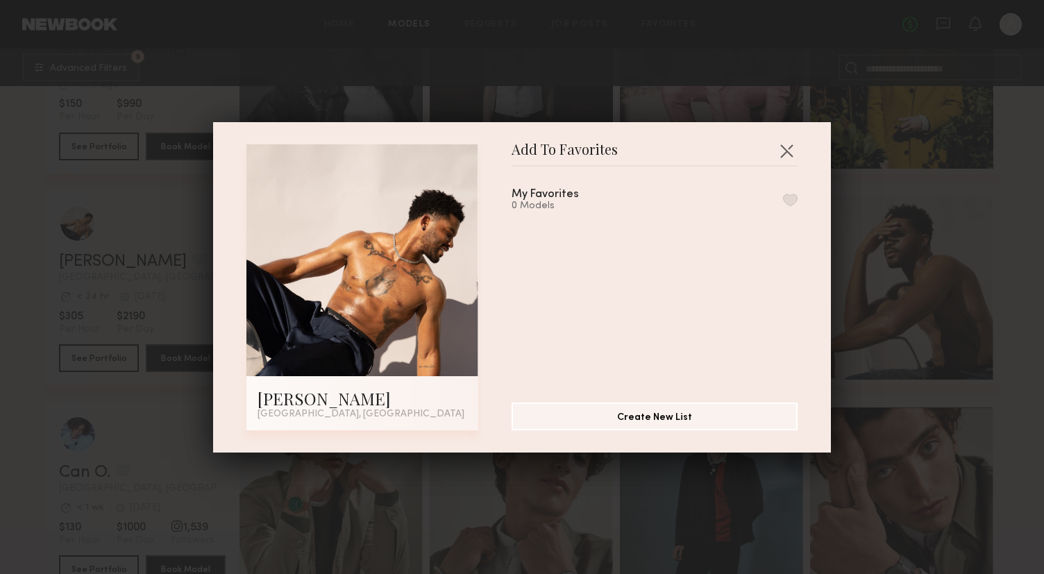
click at [794, 197] on button "button" at bounding box center [790, 200] width 15 height 12
click at [785, 141] on button "button" at bounding box center [787, 151] width 22 height 22
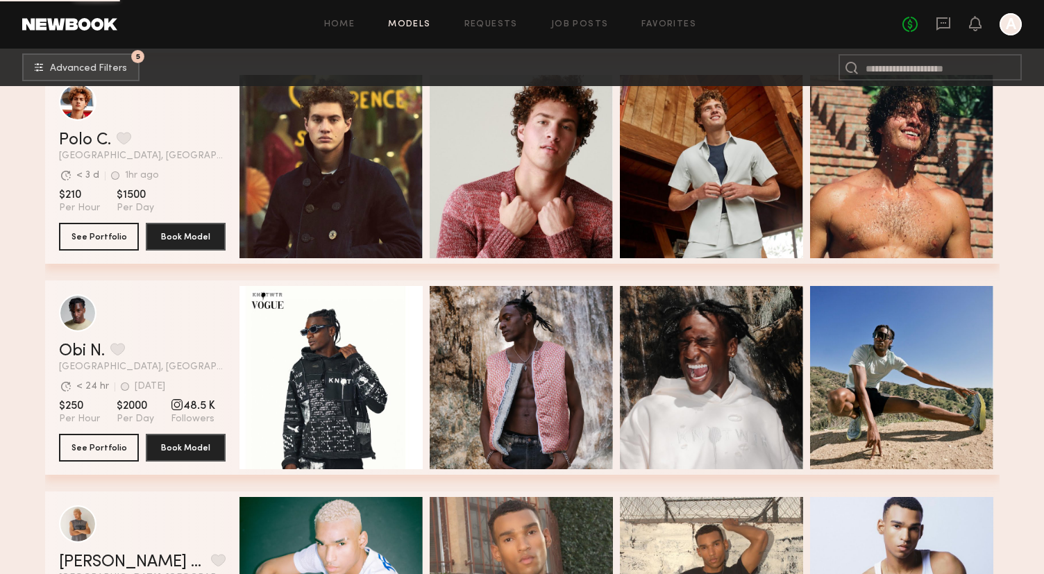
scroll to position [1732, 0]
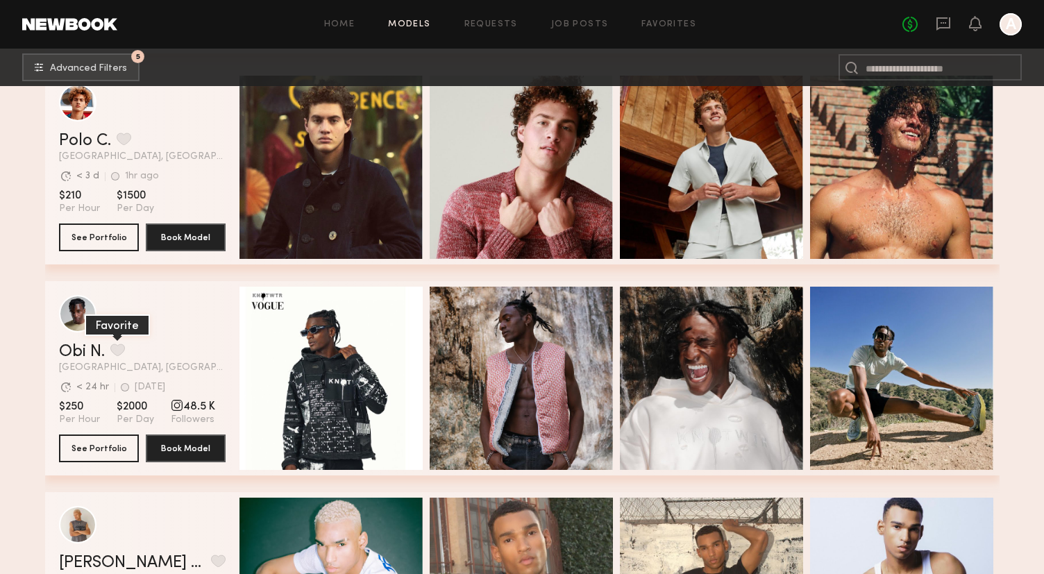
click at [115, 348] on button "grid" at bounding box center [117, 350] width 15 height 12
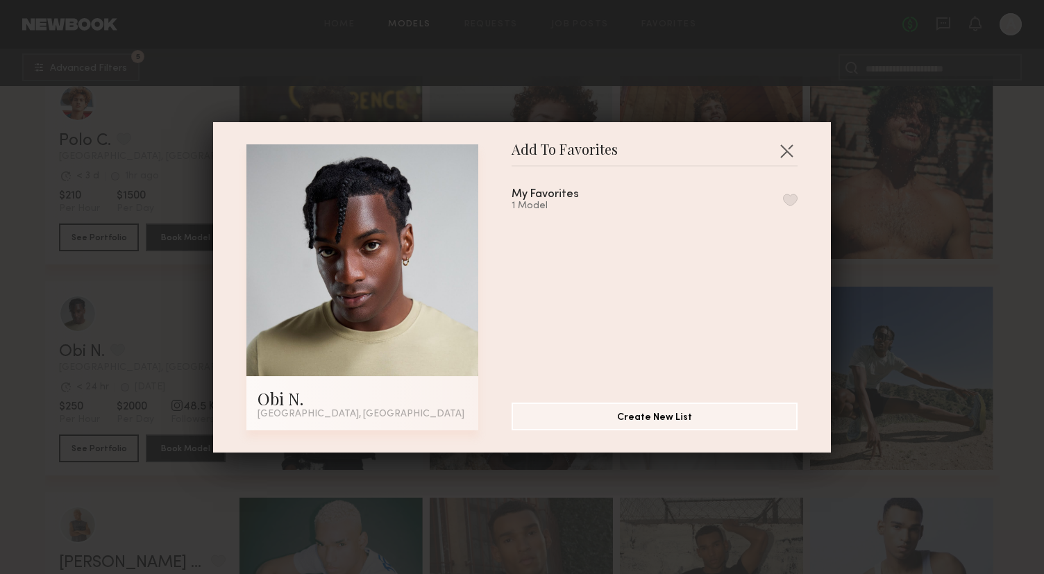
click at [790, 195] on button "button" at bounding box center [790, 200] width 15 height 12
click at [778, 141] on button "button" at bounding box center [787, 151] width 22 height 22
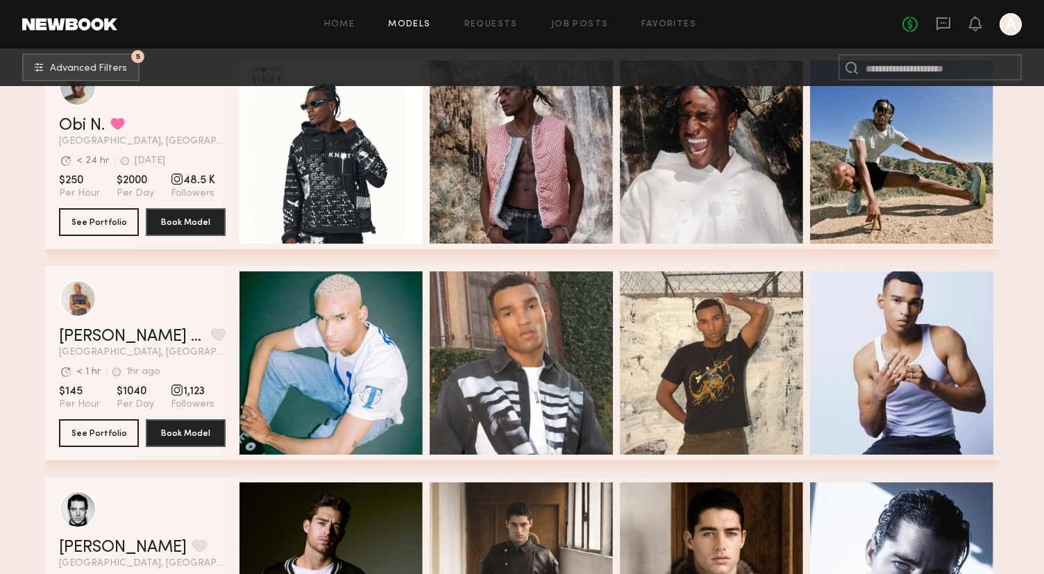
scroll to position [2037, 0]
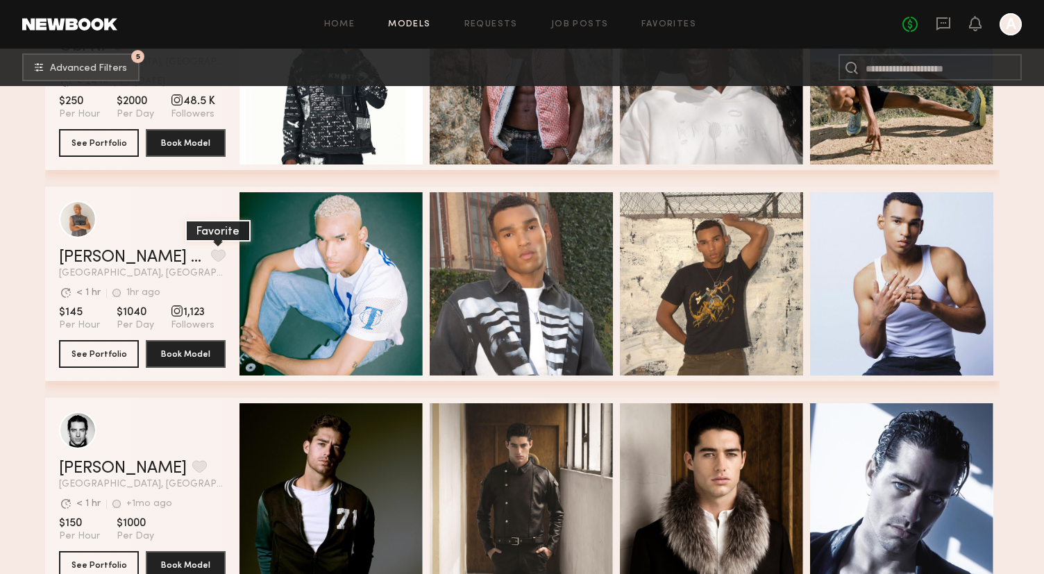
click at [211, 251] on button "grid" at bounding box center [218, 255] width 15 height 12
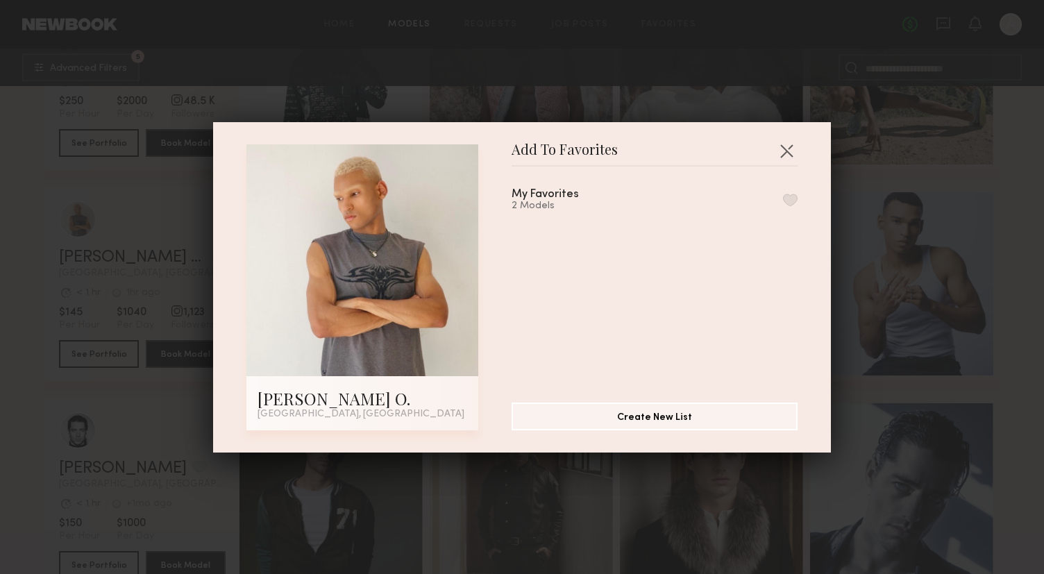
click at [789, 199] on button "button" at bounding box center [790, 200] width 15 height 12
click at [787, 156] on button "button" at bounding box center [787, 151] width 22 height 22
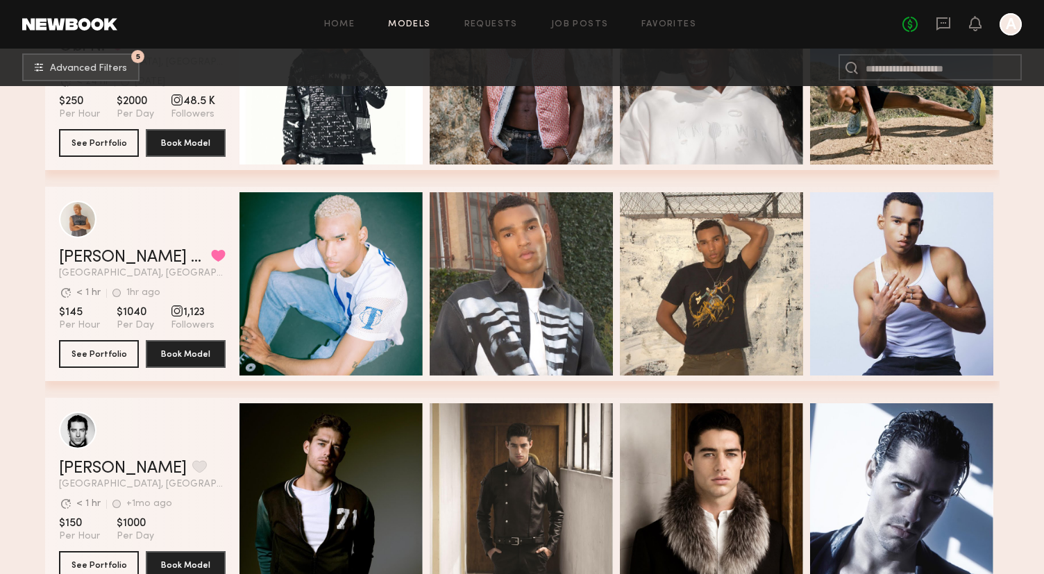
scroll to position [2225, 0]
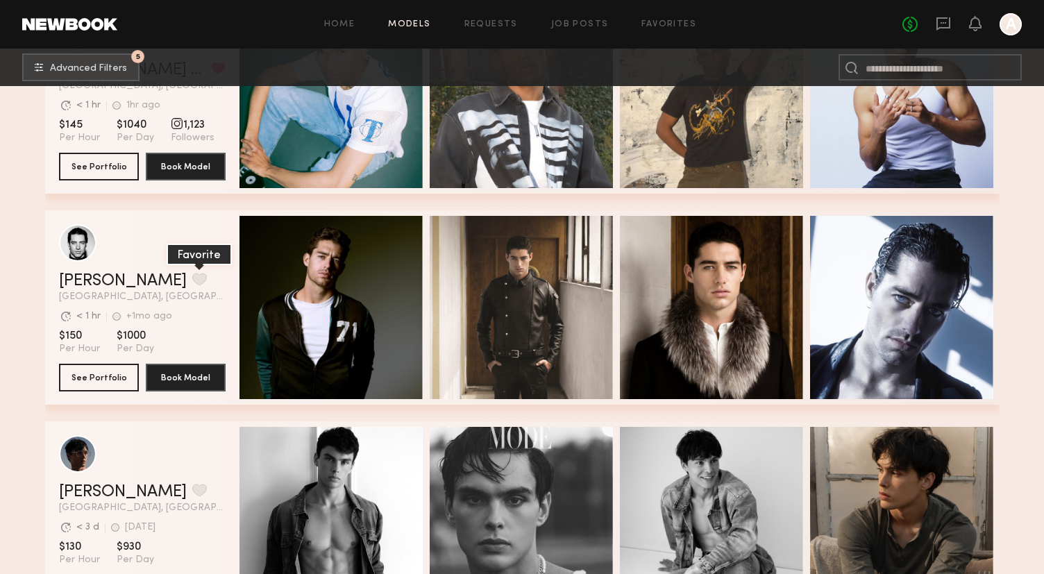
click at [192, 283] on button "grid" at bounding box center [199, 279] width 15 height 12
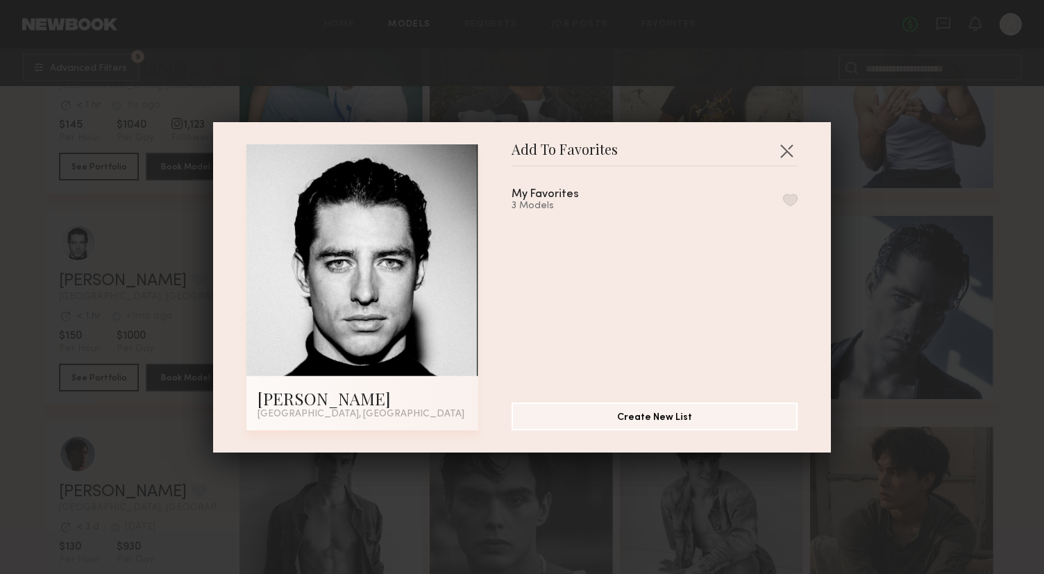
click at [790, 201] on button "button" at bounding box center [790, 200] width 15 height 12
click at [787, 150] on button "button" at bounding box center [787, 151] width 22 height 22
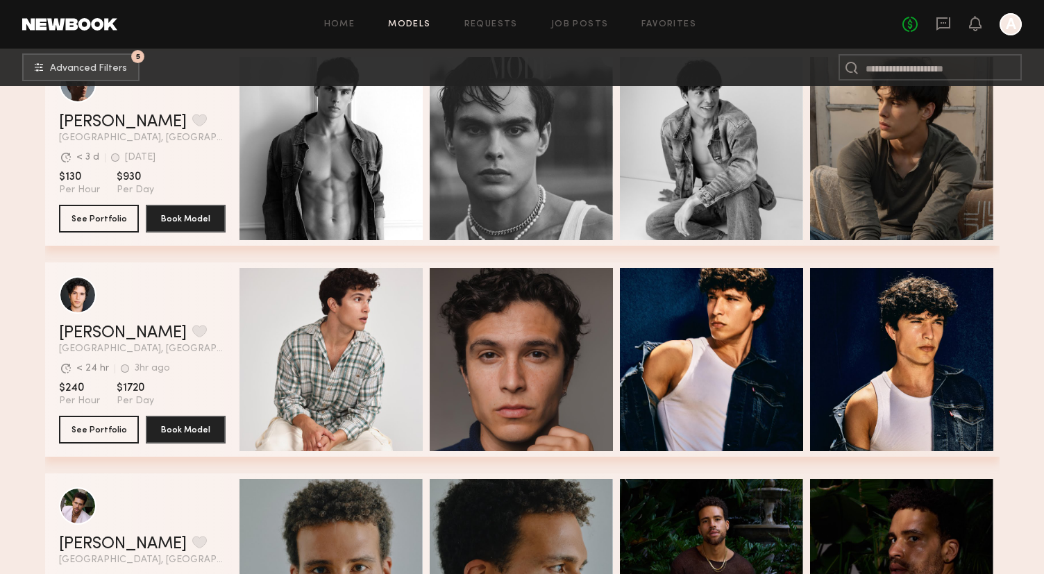
scroll to position [2618, 0]
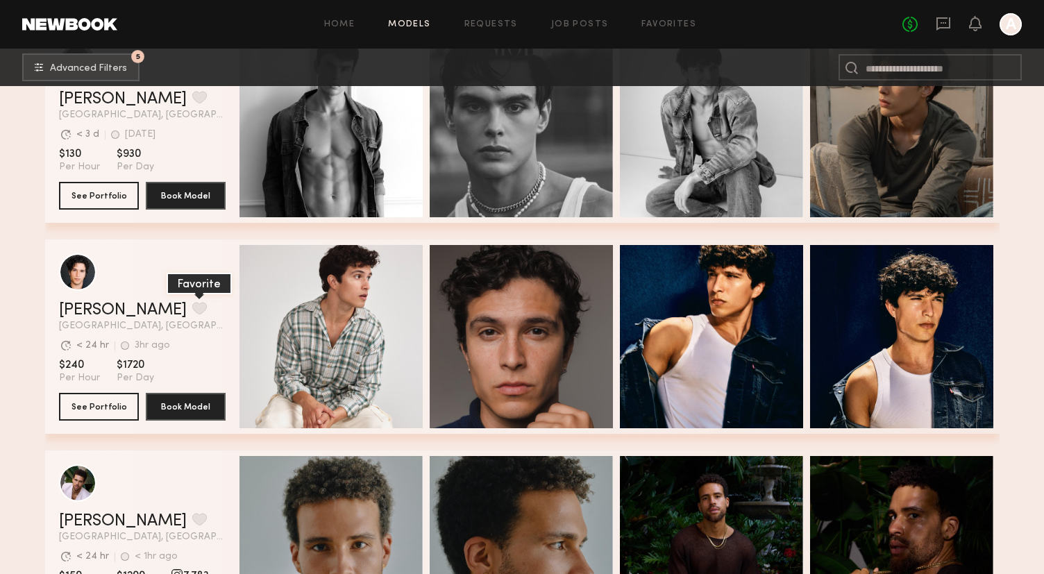
click at [192, 303] on button "grid" at bounding box center [199, 308] width 15 height 12
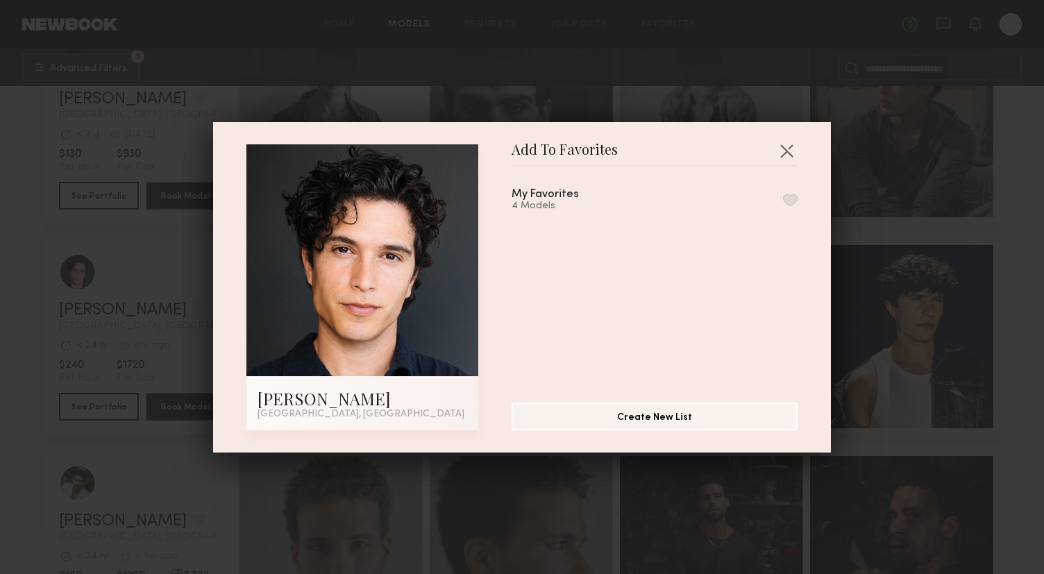
click at [790, 196] on button "button" at bounding box center [790, 200] width 15 height 12
click at [785, 147] on button "button" at bounding box center [787, 151] width 22 height 22
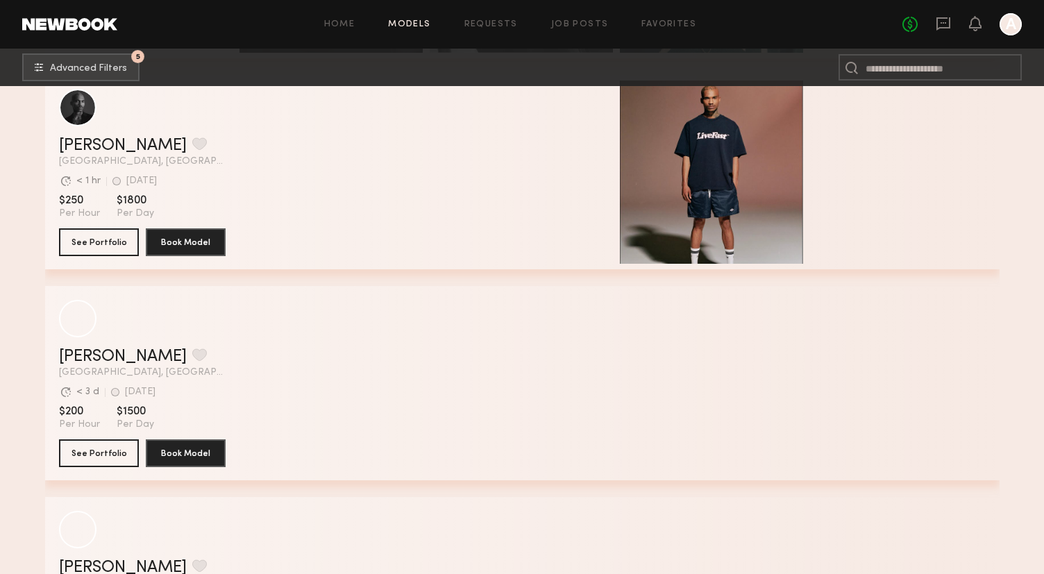
scroll to position [5527, 0]
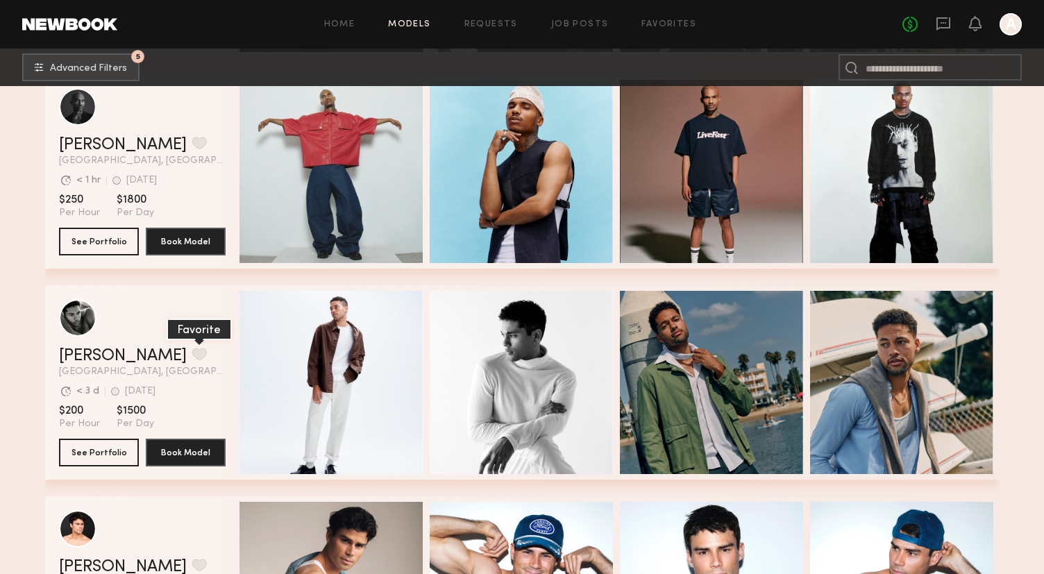
click at [192, 356] on button "grid" at bounding box center [199, 354] width 15 height 12
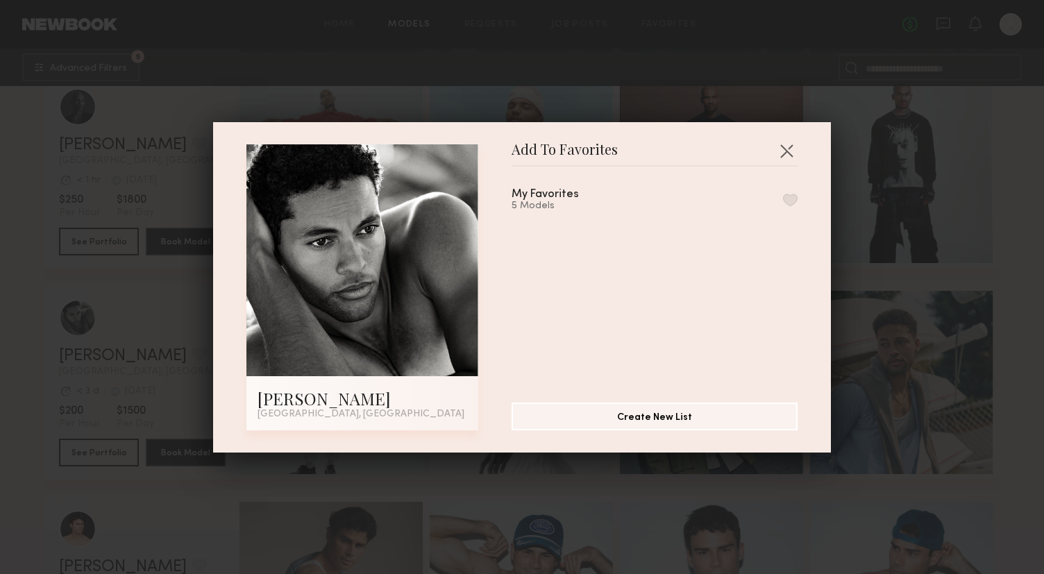
click at [792, 197] on button "button" at bounding box center [790, 200] width 15 height 12
click at [785, 151] on button "button" at bounding box center [787, 151] width 22 height 22
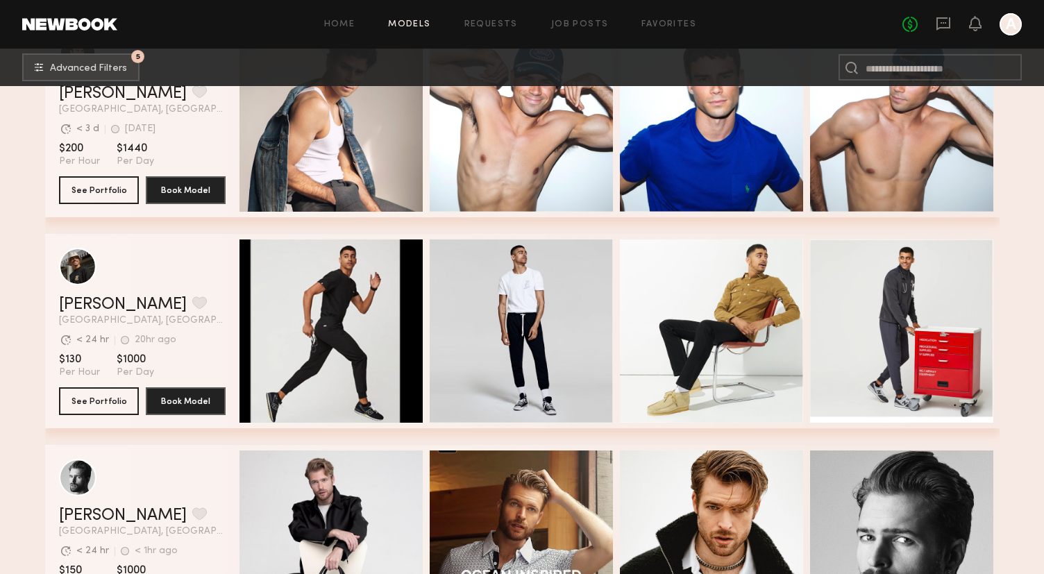
scroll to position [6002, 0]
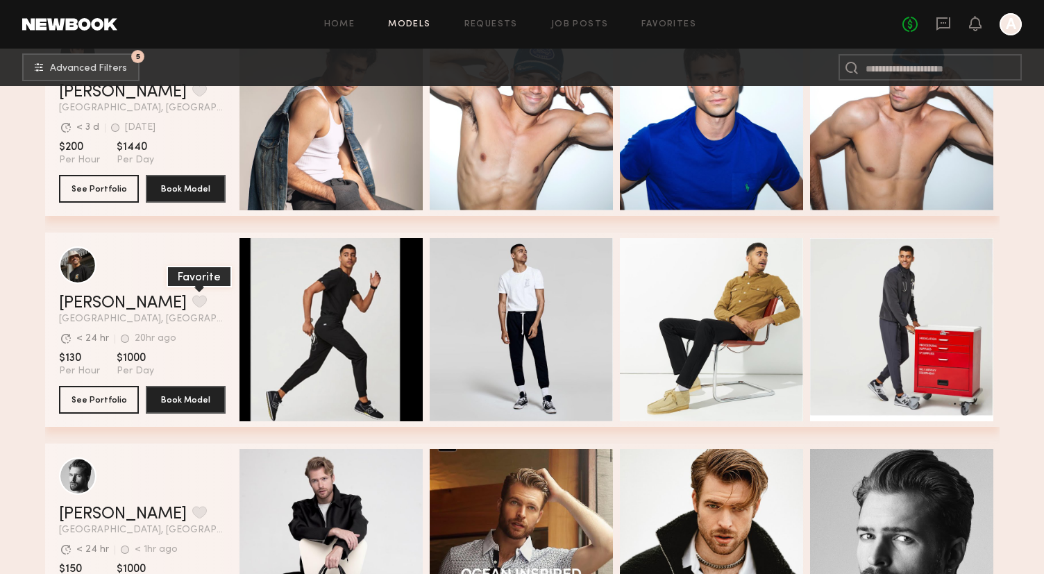
click at [192, 304] on button "grid" at bounding box center [199, 301] width 15 height 12
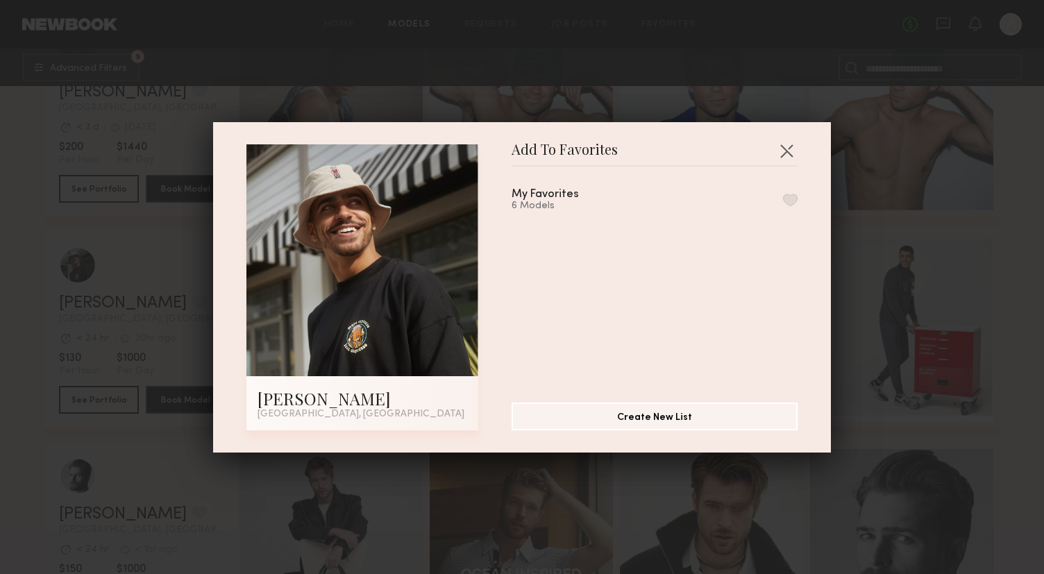
click at [790, 197] on button "button" at bounding box center [790, 200] width 15 height 12
click at [789, 152] on button "button" at bounding box center [787, 151] width 22 height 22
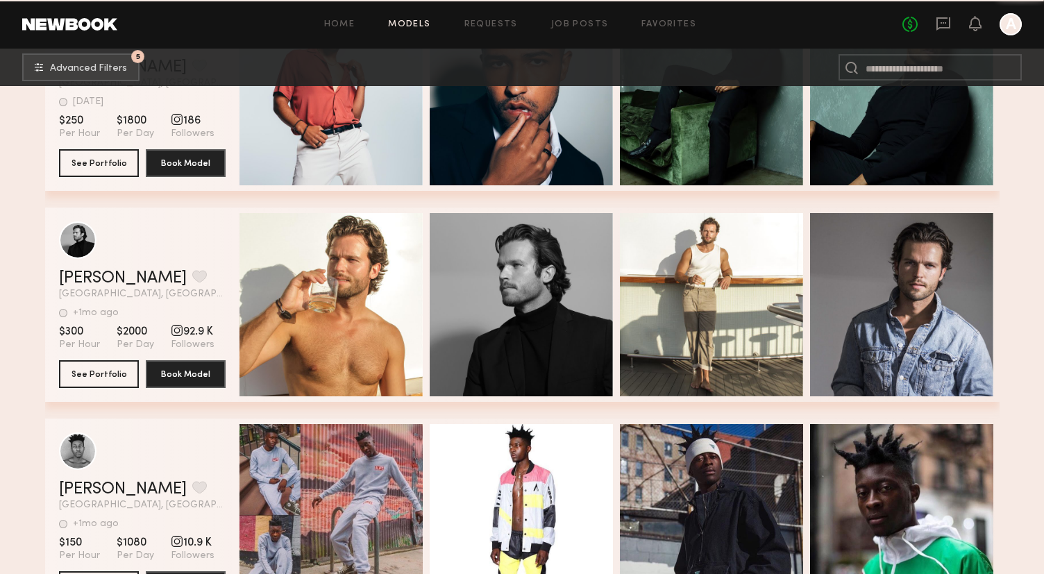
scroll to position [14684, 0]
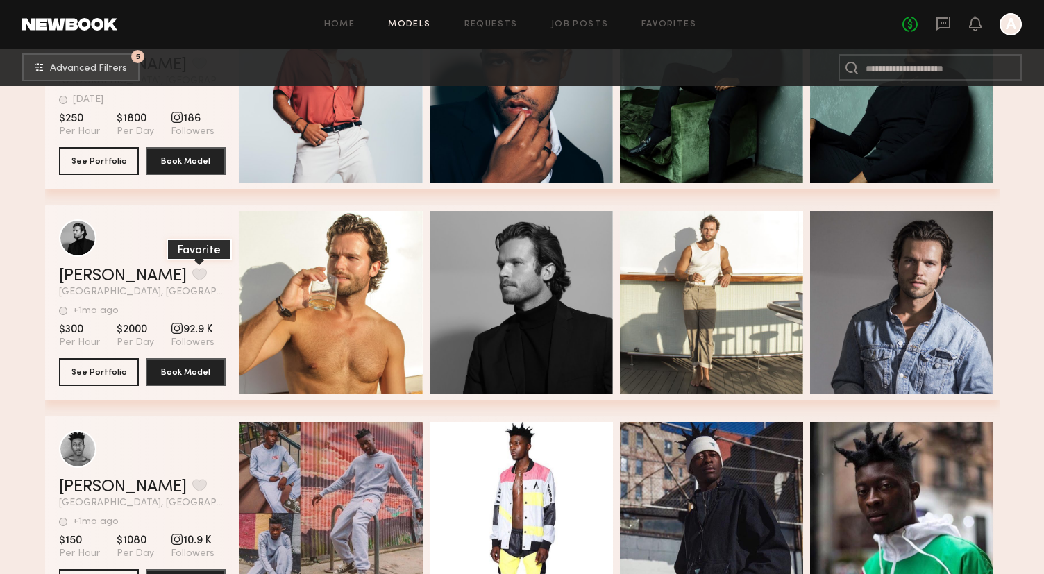
click at [192, 274] on button "grid" at bounding box center [199, 274] width 15 height 12
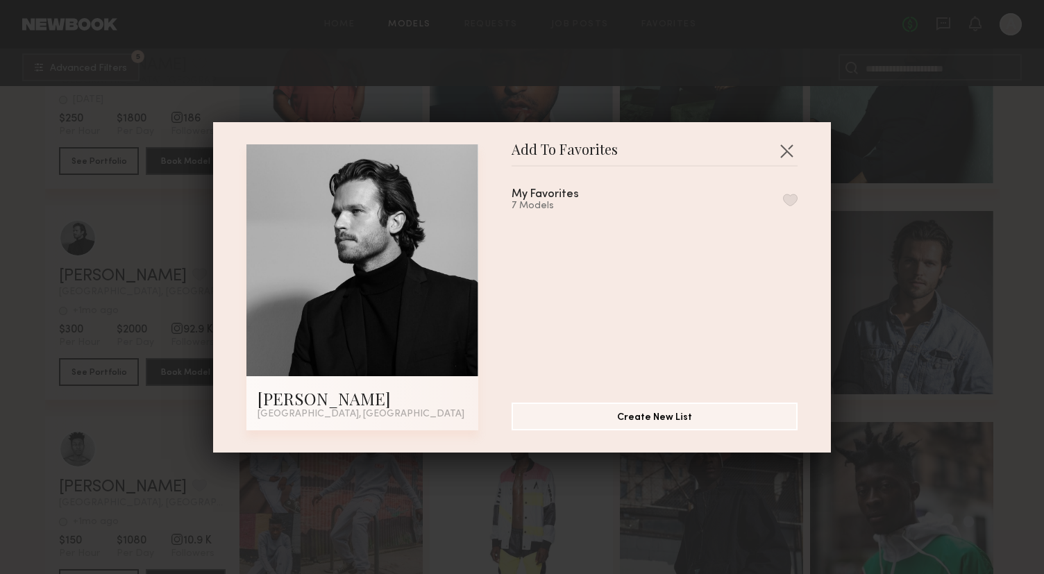
click at [786, 200] on button "button" at bounding box center [790, 200] width 15 height 12
click at [762, 103] on div "Add To Favorites [PERSON_NAME] [GEOGRAPHIC_DATA], [GEOGRAPHIC_DATA] Add To Favo…" at bounding box center [522, 287] width 1044 height 574
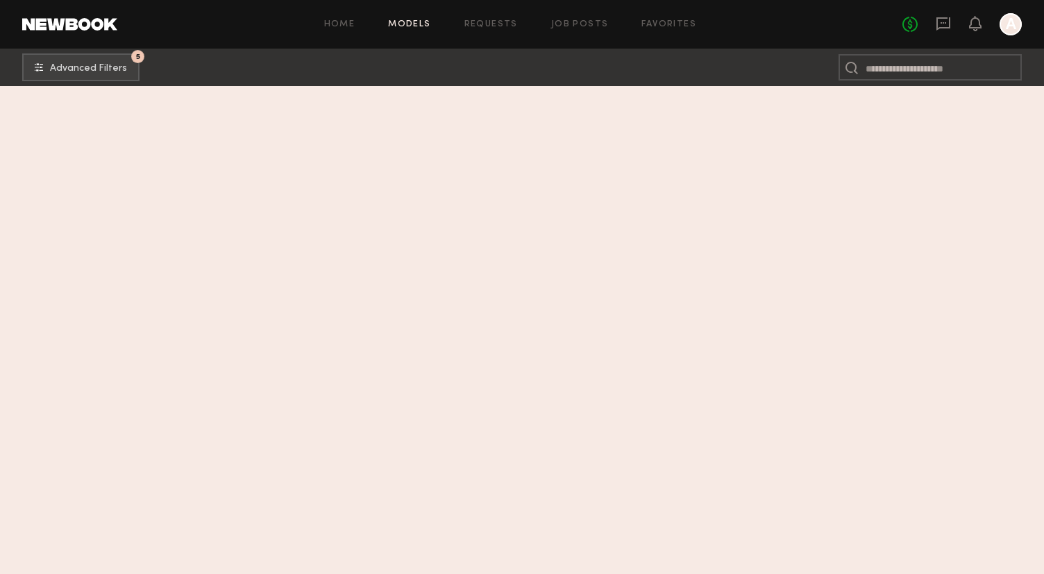
scroll to position [5559, 0]
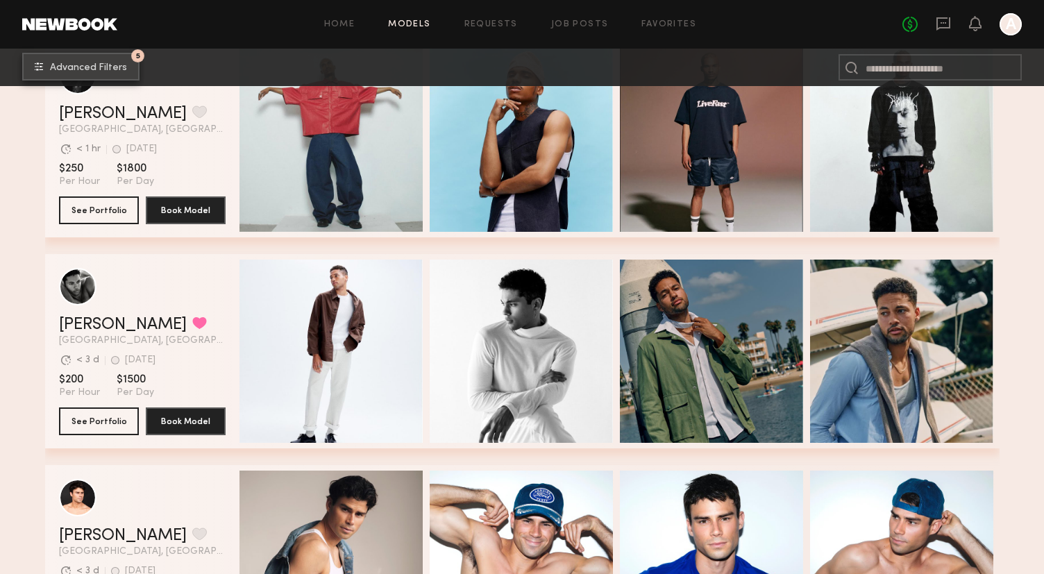
click at [109, 65] on span "Advanced Filters" at bounding box center [88, 68] width 77 height 10
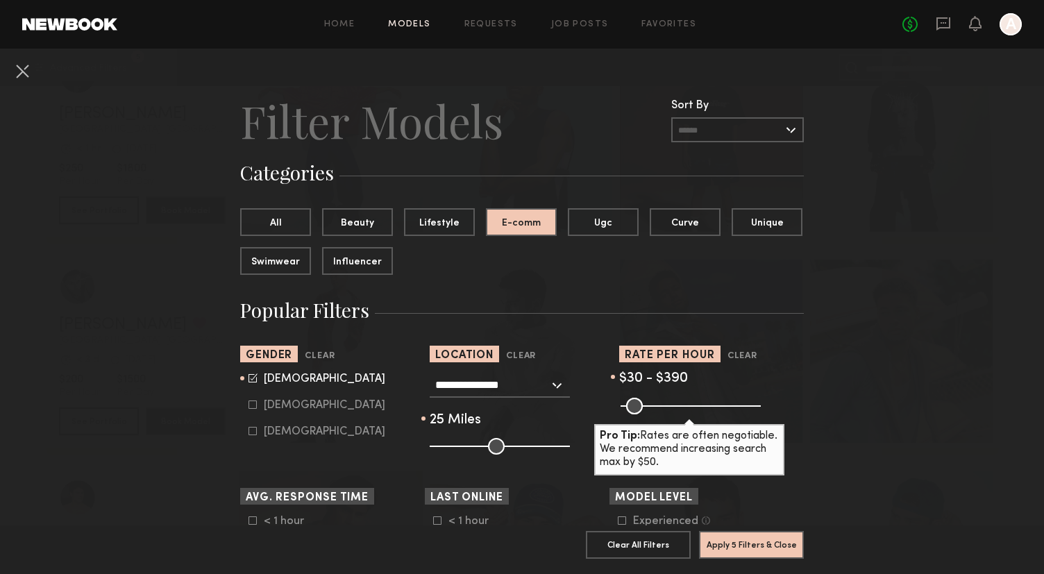
click at [246, 378] on div "[DEMOGRAPHIC_DATA] [DEMOGRAPHIC_DATA] [DEMOGRAPHIC_DATA]" at bounding box center [332, 405] width 185 height 65
click at [253, 405] on icon at bounding box center [253, 405] width 8 height 8
type input "*"
click at [253, 376] on icon at bounding box center [253, 378] width 9 height 9
type input "**"
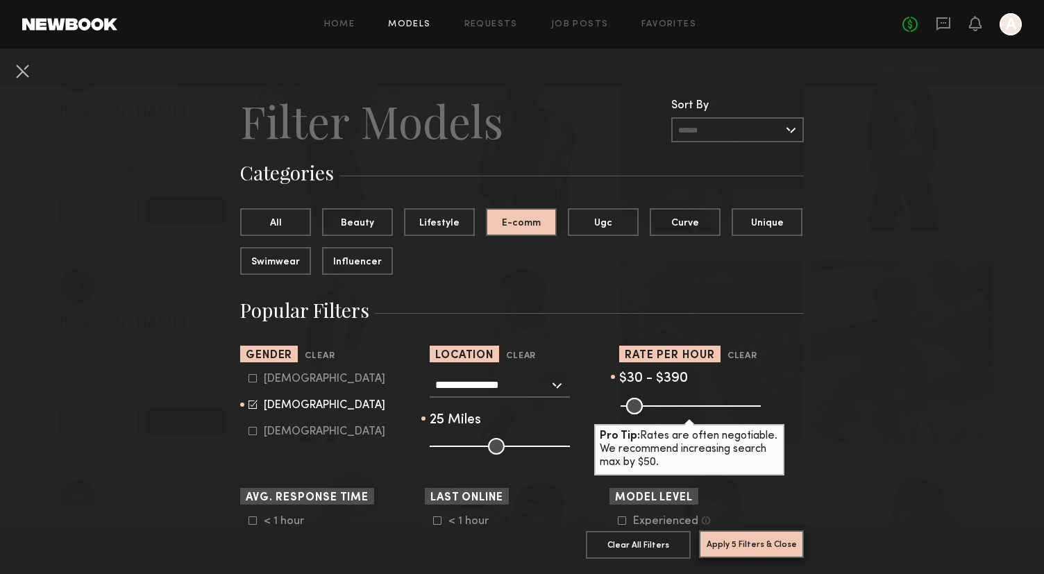
click at [737, 547] on button "Apply 5 Filters & Close" at bounding box center [751, 545] width 105 height 28
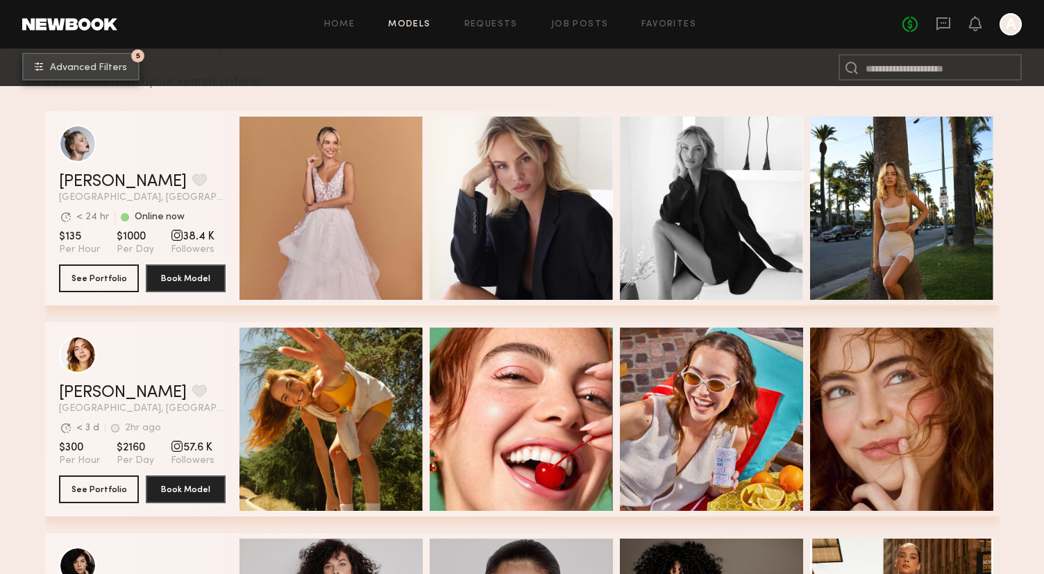
scroll to position [427, 0]
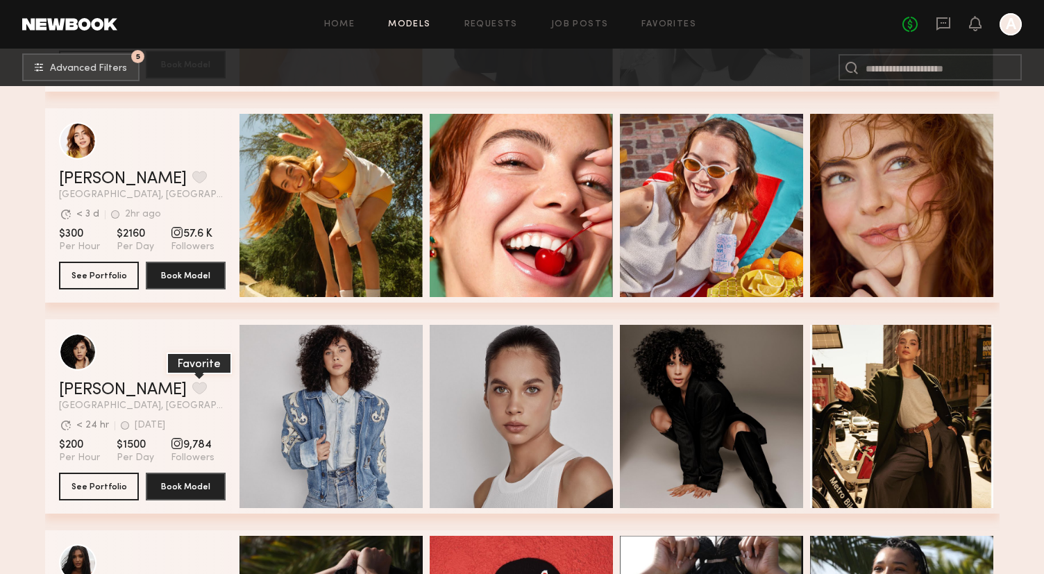
click at [192, 386] on button "grid" at bounding box center [199, 388] width 15 height 12
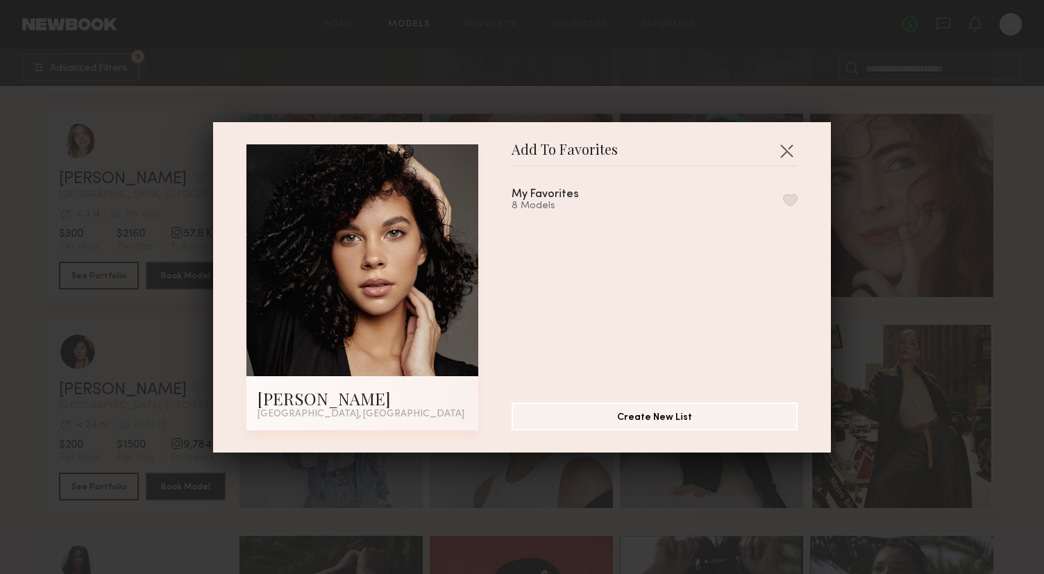
click at [791, 197] on button "button" at bounding box center [790, 200] width 15 height 12
click at [777, 101] on div "Add To Favorites [PERSON_NAME] [GEOGRAPHIC_DATA], [GEOGRAPHIC_DATA] Add To Favo…" at bounding box center [522, 287] width 1044 height 574
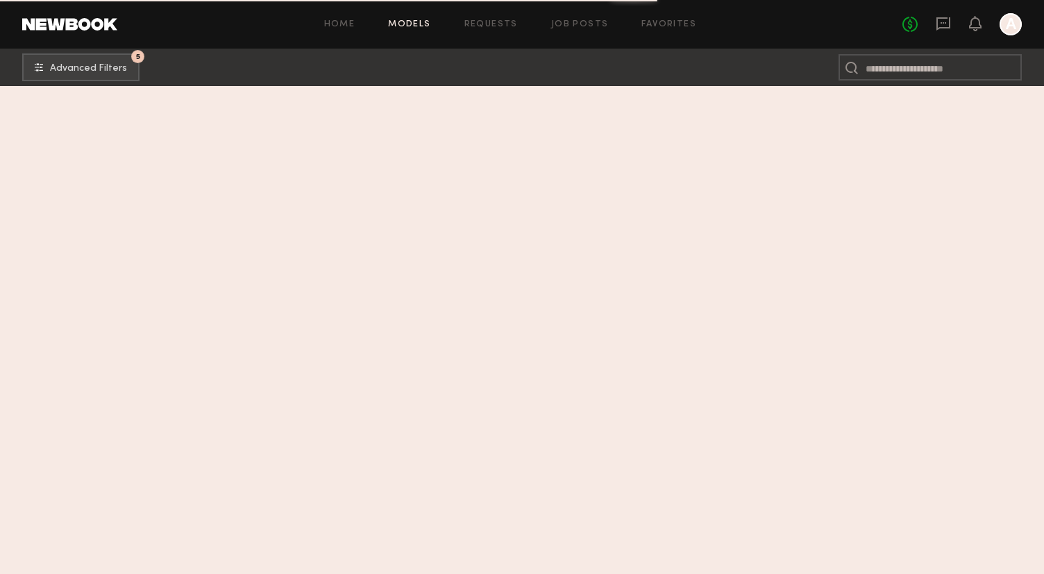
scroll to position [3002, 0]
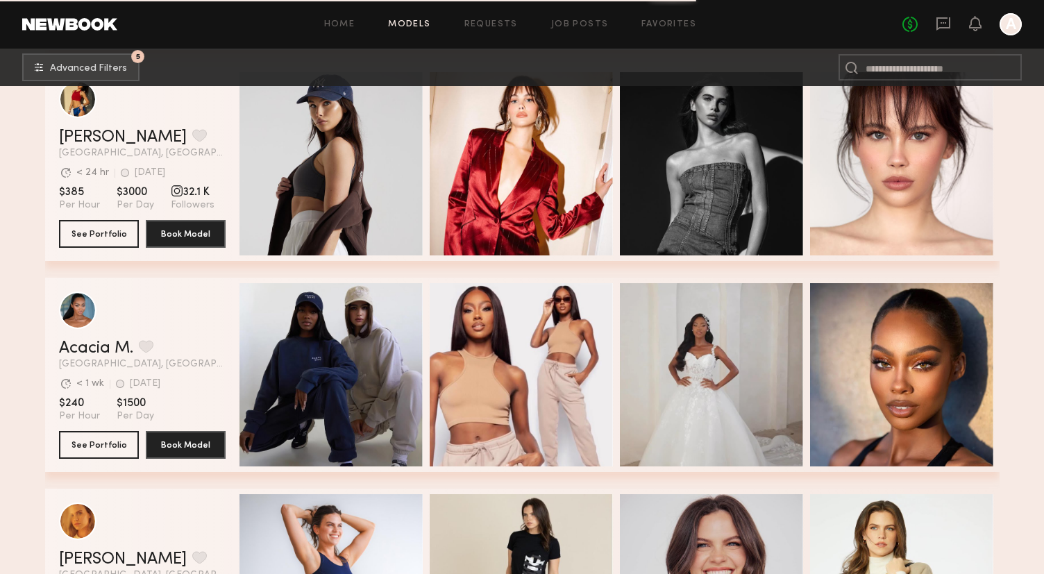
click at [663, 29] on div "Home Models Requests Job Posts Favorites Sign Out No fees up to $5,000 A" at bounding box center [569, 24] width 905 height 22
click at [665, 24] on link "Favorites" at bounding box center [669, 24] width 55 height 9
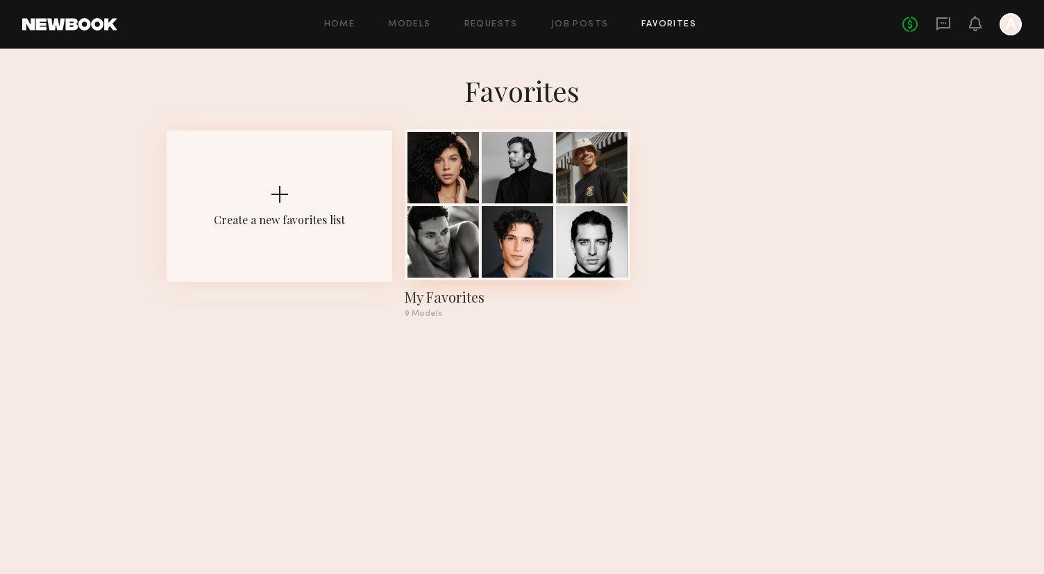
click at [525, 187] on div at bounding box center [518, 168] width 72 height 72
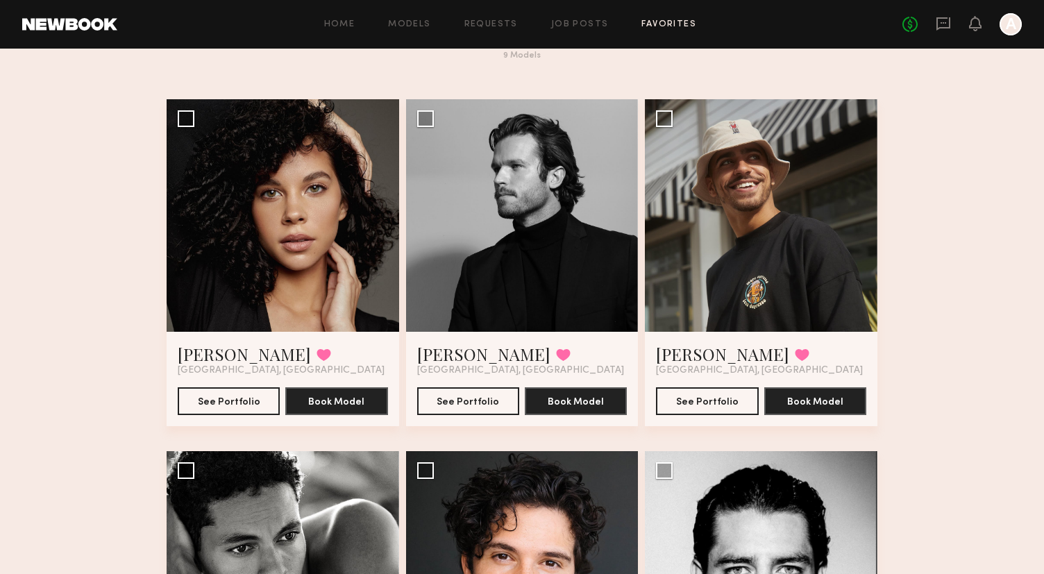
scroll to position [58, 0]
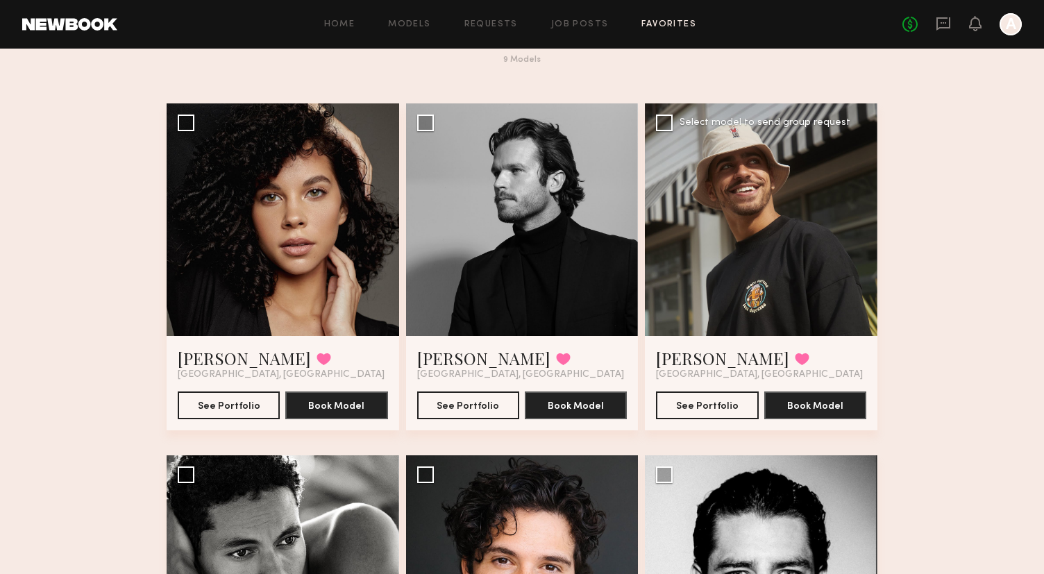
click at [785, 229] on div at bounding box center [761, 219] width 233 height 233
click at [706, 403] on button "See Portfolio" at bounding box center [707, 405] width 102 height 28
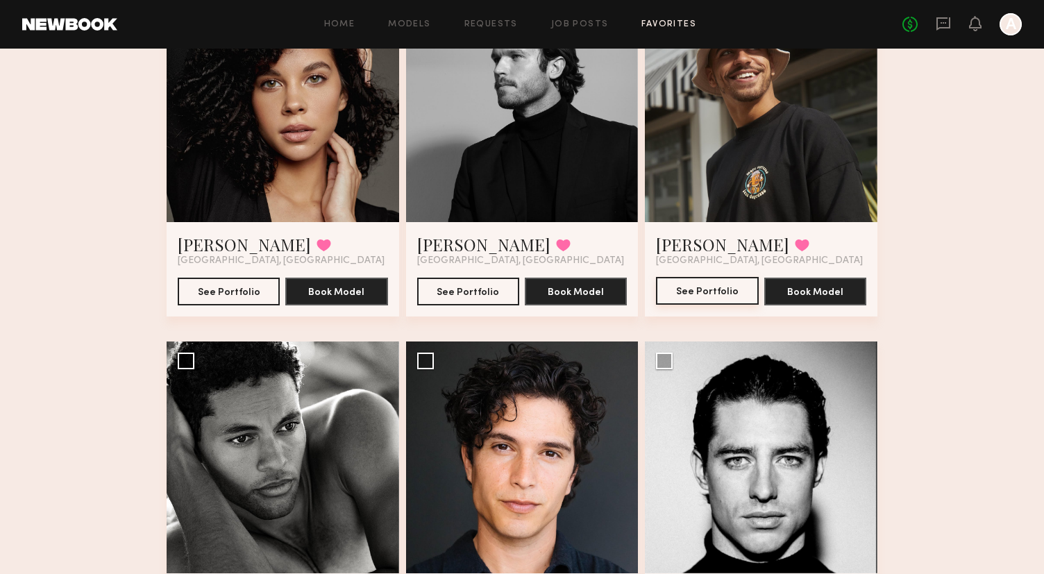
scroll to position [165, 0]
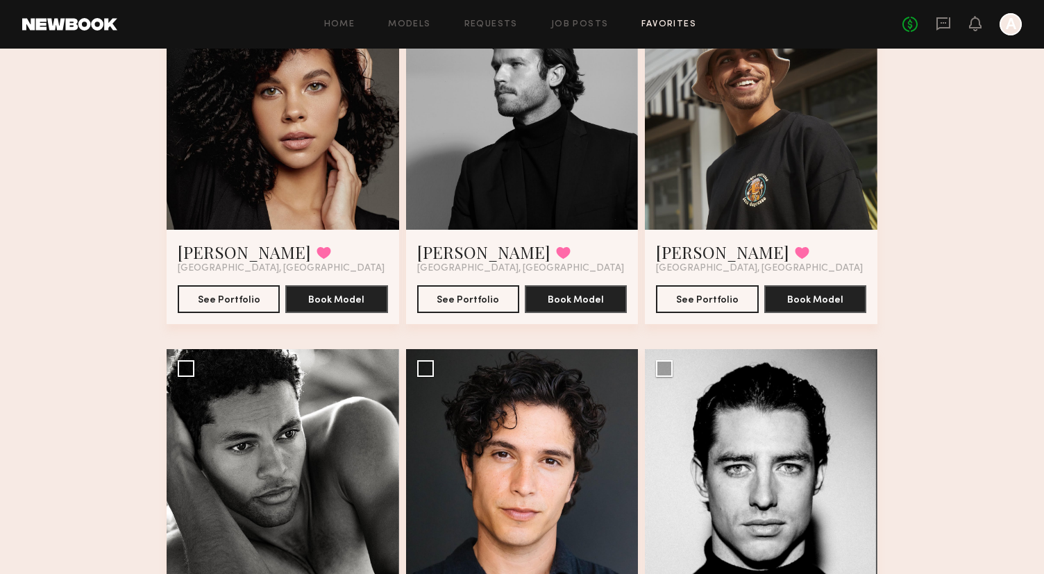
click at [256, 194] on div at bounding box center [283, 113] width 233 height 233
click at [233, 303] on button "See Portfolio" at bounding box center [229, 299] width 102 height 28
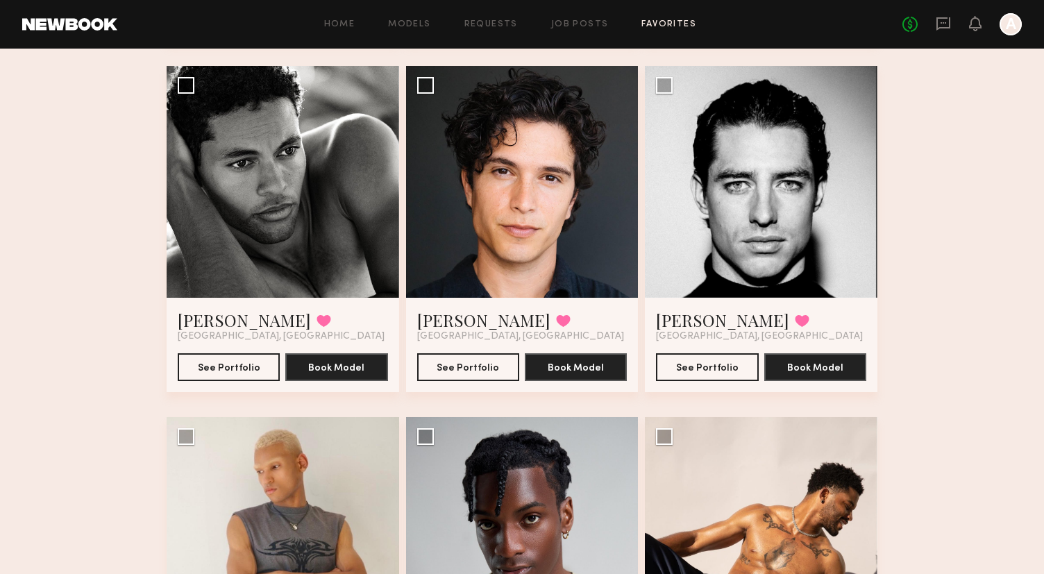
scroll to position [446, 0]
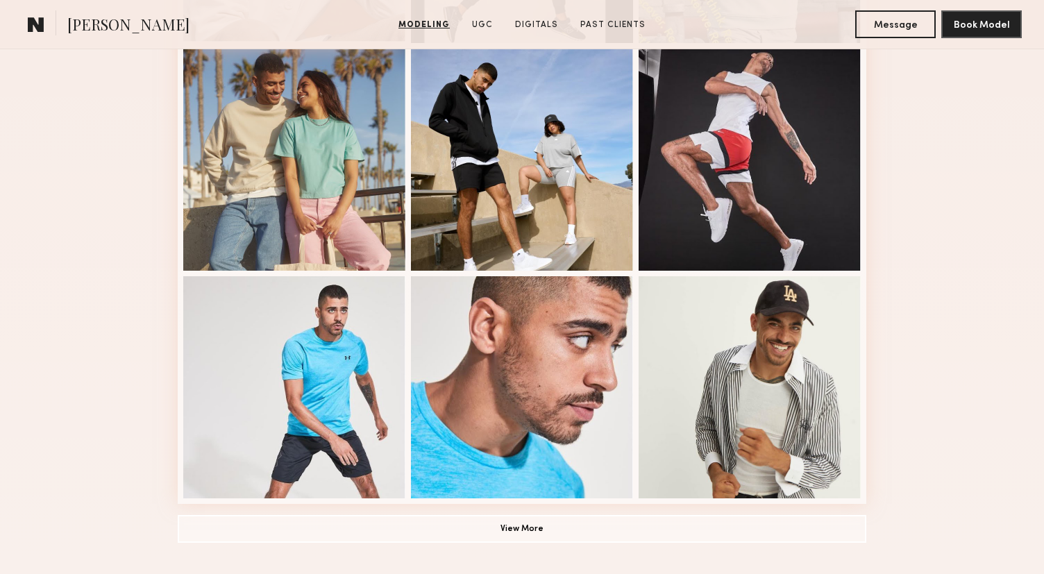
scroll to position [818, 0]
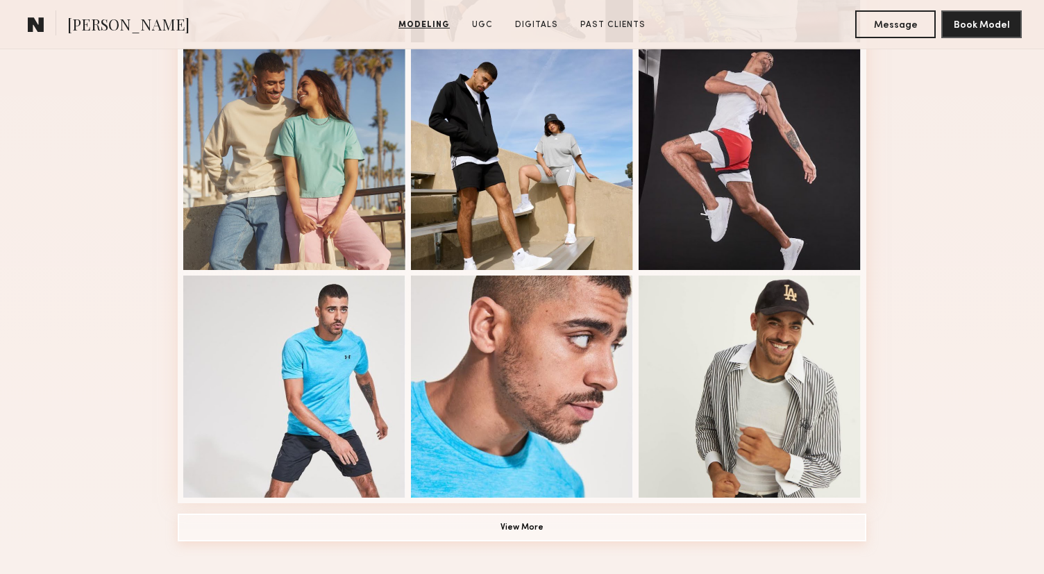
click at [464, 535] on button "View More" at bounding box center [522, 528] width 689 height 28
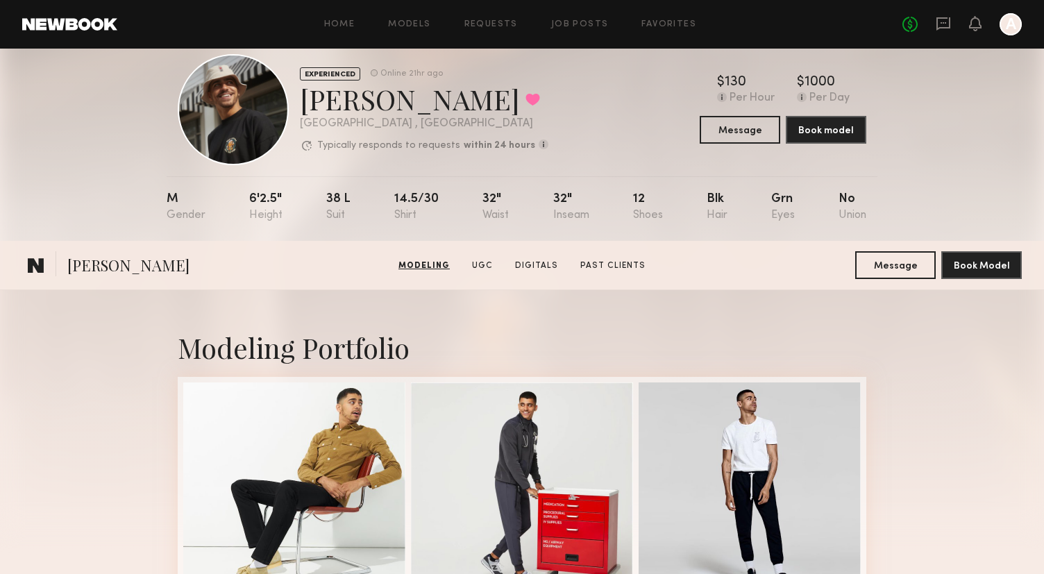
scroll to position [0, 0]
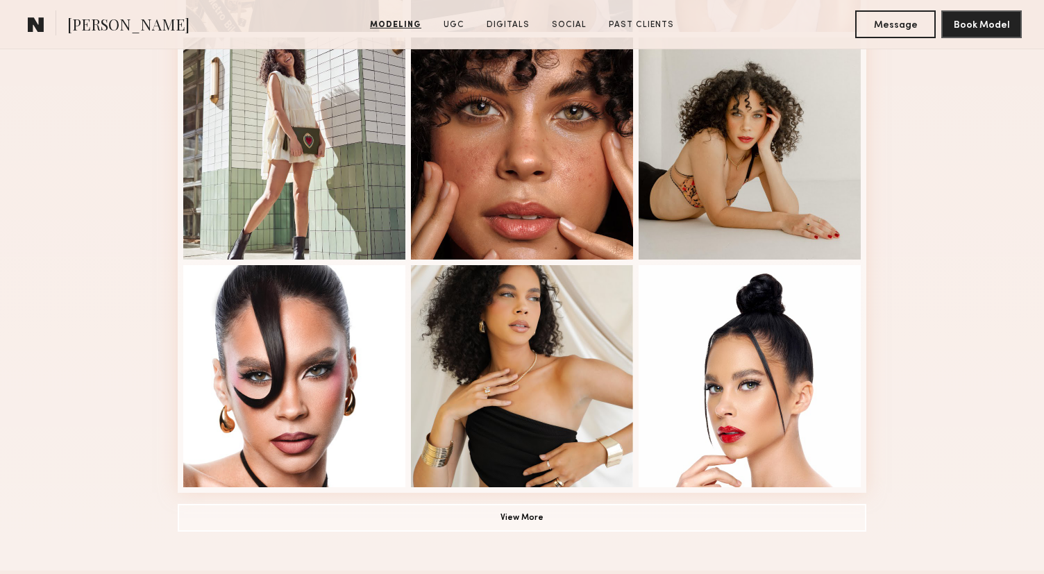
scroll to position [826, 0]
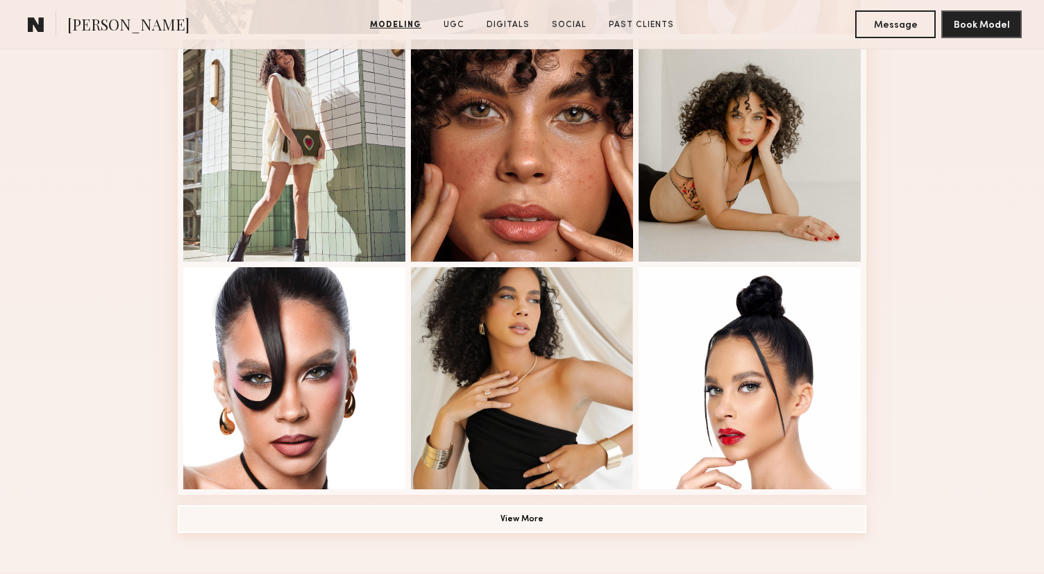
click at [556, 519] on button "View More" at bounding box center [522, 520] width 689 height 28
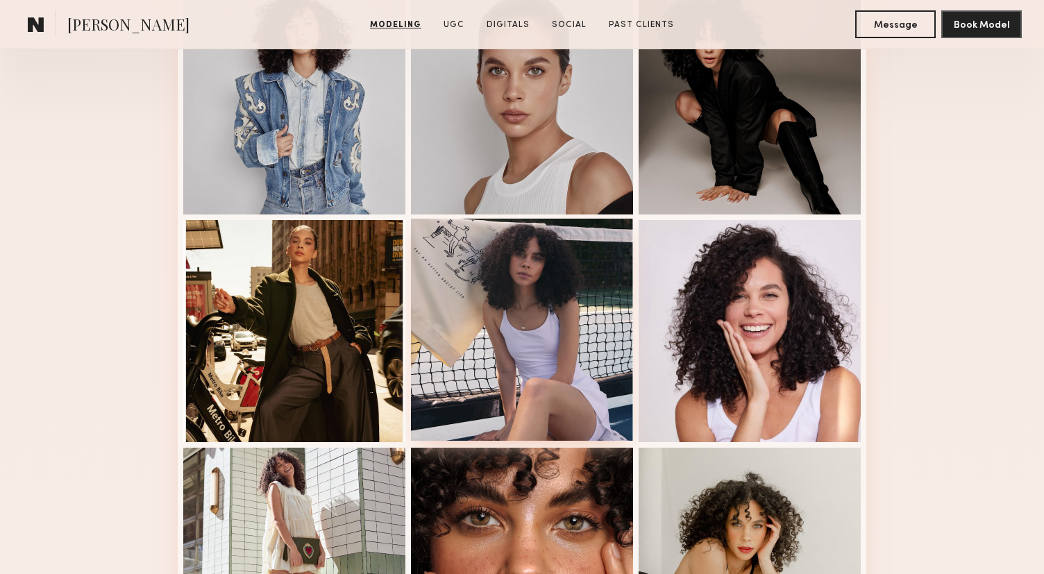
scroll to position [378, 0]
